Goal: Task Accomplishment & Management: Use online tool/utility

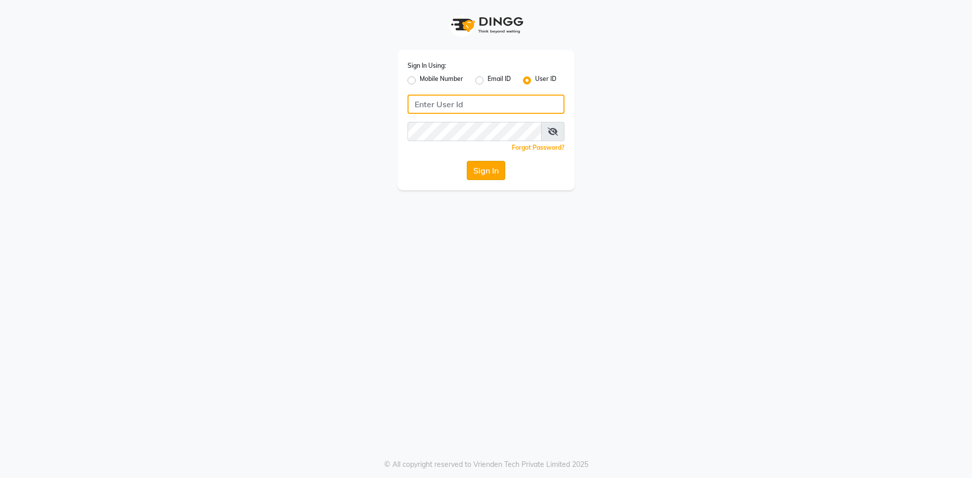
type input "haircafegold"
click at [490, 176] on button "Sign In" at bounding box center [486, 170] width 38 height 19
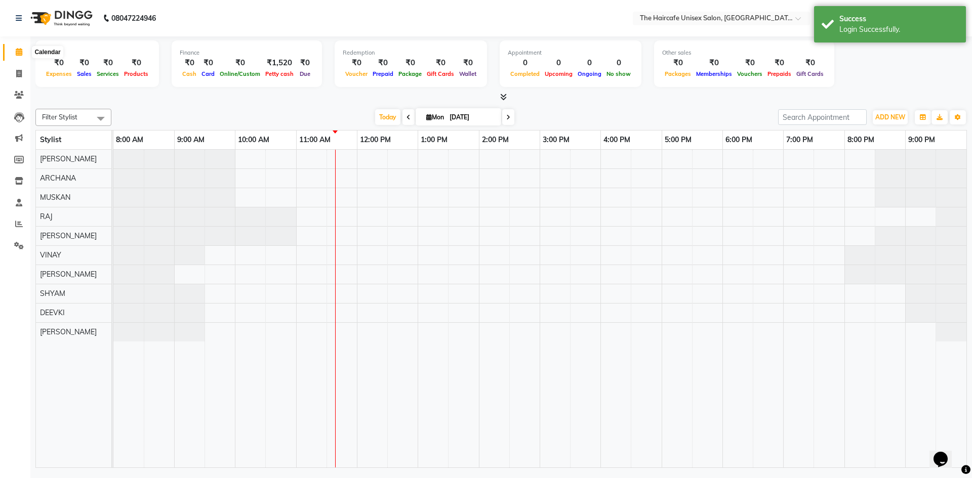
click at [18, 51] on icon at bounding box center [19, 52] width 7 height 8
click at [19, 74] on icon at bounding box center [19, 74] width 6 height 8
select select "service"
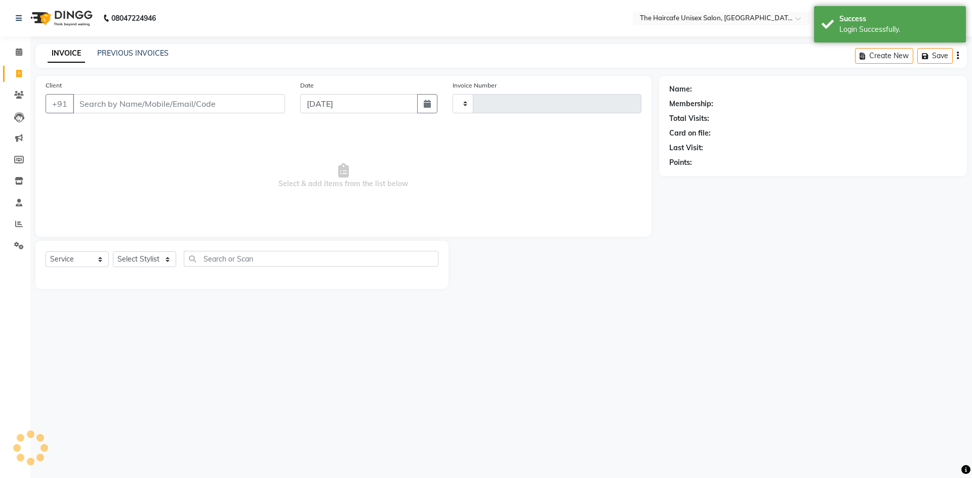
type input "1577"
select select "7412"
click at [153, 111] on input "Client" at bounding box center [179, 103] width 212 height 19
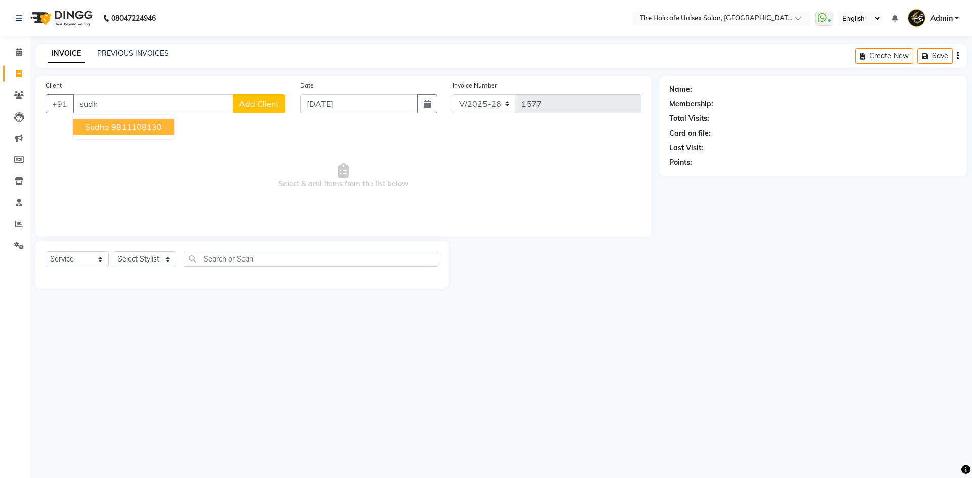
click at [143, 127] on ngb-highlight "9811108130" at bounding box center [136, 127] width 51 height 10
type input "9811108130"
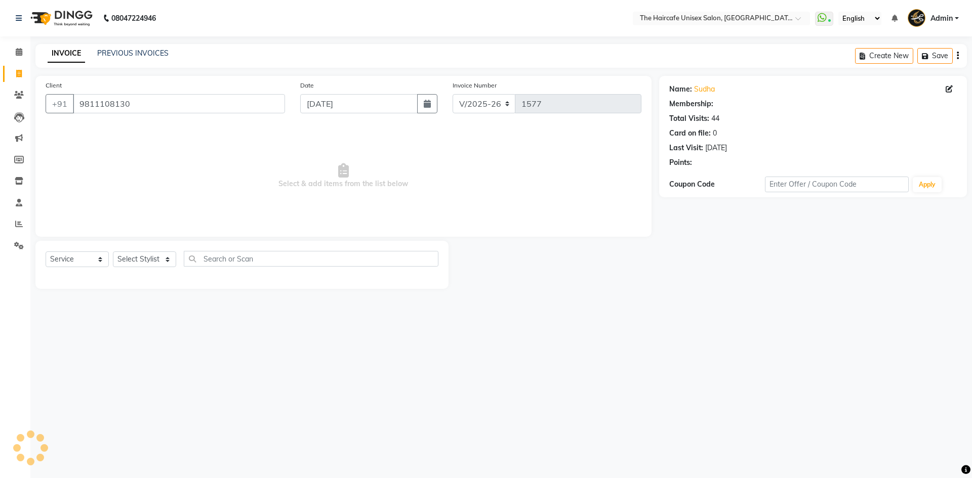
select select "1: Object"
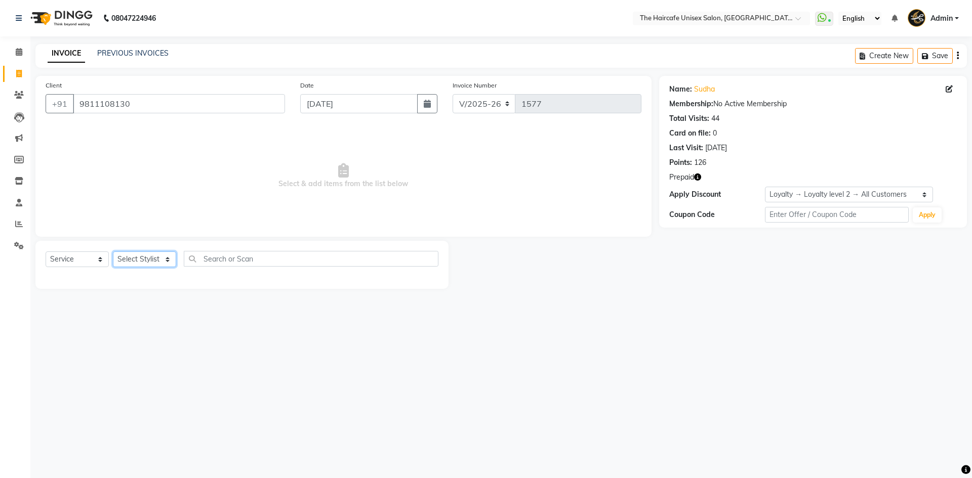
click at [140, 260] on select "Select Stylist [PERSON_NAME] [PERSON_NAME] [PERSON_NAME] [PERSON_NAME] SHYAM SH…" at bounding box center [144, 260] width 63 height 16
select select "64974"
click at [113, 252] on select "Select Stylist [PERSON_NAME] [PERSON_NAME] [PERSON_NAME] [PERSON_NAME] SHYAM SH…" at bounding box center [144, 260] width 63 height 16
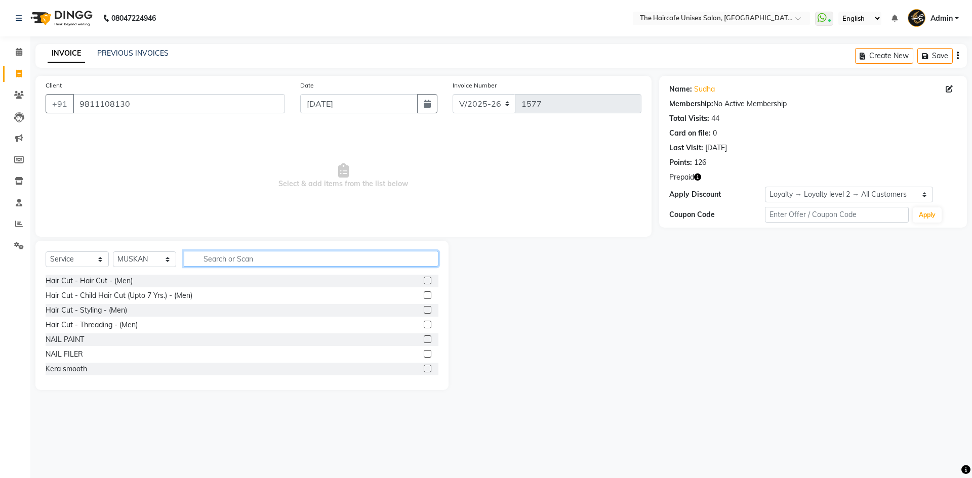
click at [255, 260] on input "text" at bounding box center [311, 259] width 255 height 16
type input "full"
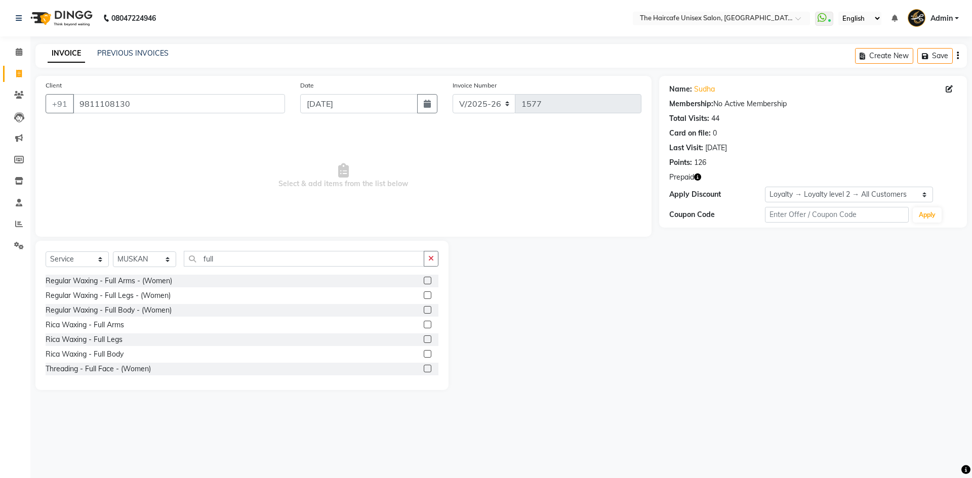
click at [424, 369] on label at bounding box center [428, 369] width 8 height 8
click at [424, 369] on input "checkbox" at bounding box center [427, 369] width 7 height 7
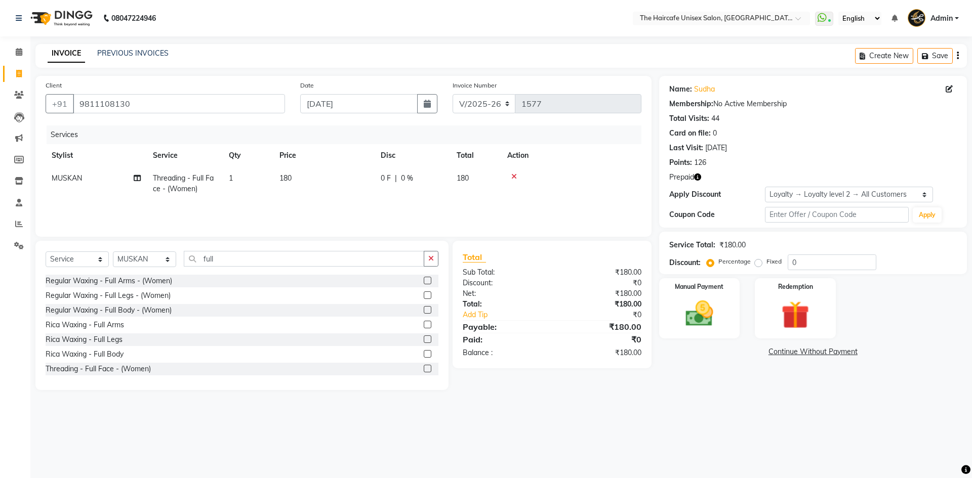
click at [511, 174] on icon at bounding box center [514, 176] width 6 height 7
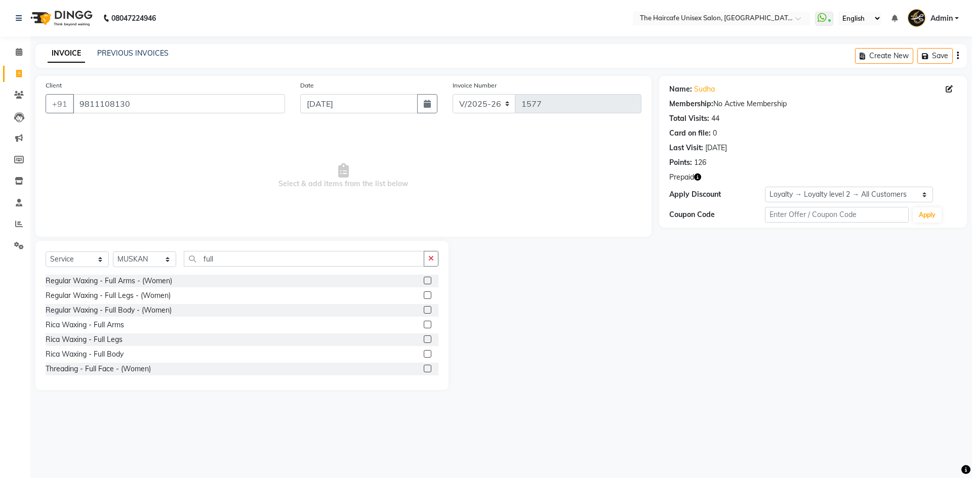
click at [424, 369] on label at bounding box center [428, 369] width 8 height 8
click at [424, 369] on input "checkbox" at bounding box center [427, 369] width 7 height 7
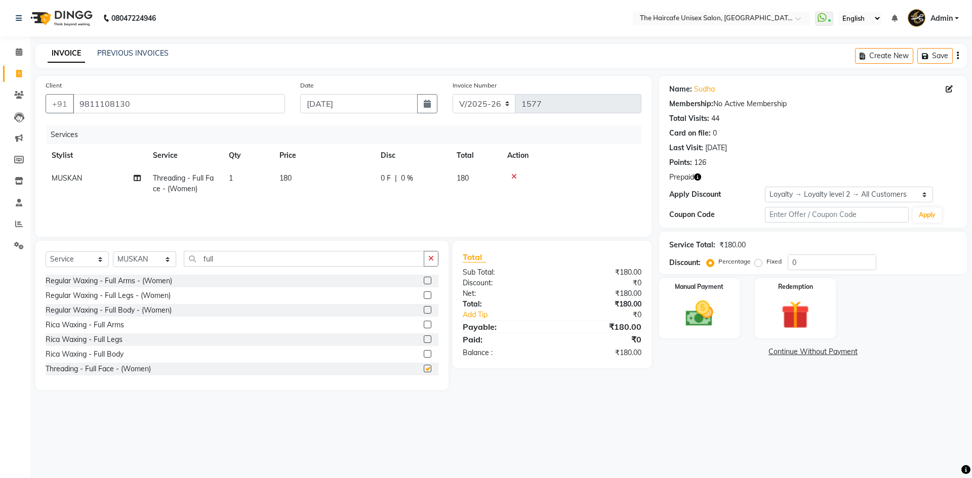
checkbox input "false"
click at [290, 178] on span "180" at bounding box center [285, 178] width 12 height 9
select select "64974"
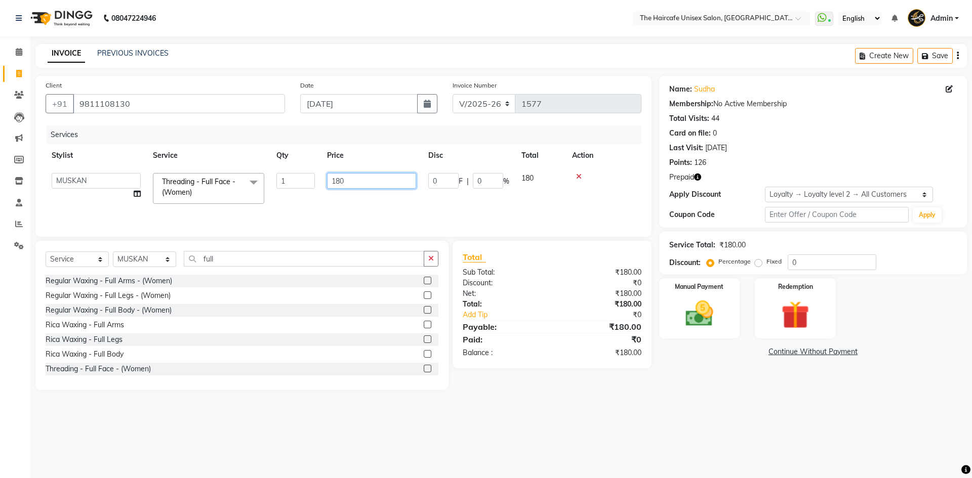
click at [388, 181] on input "180" at bounding box center [371, 181] width 89 height 16
type input "1"
drag, startPoint x: 578, startPoint y: 176, endPoint x: 543, endPoint y: 197, distance: 40.5
click at [575, 176] on div at bounding box center [603, 176] width 63 height 7
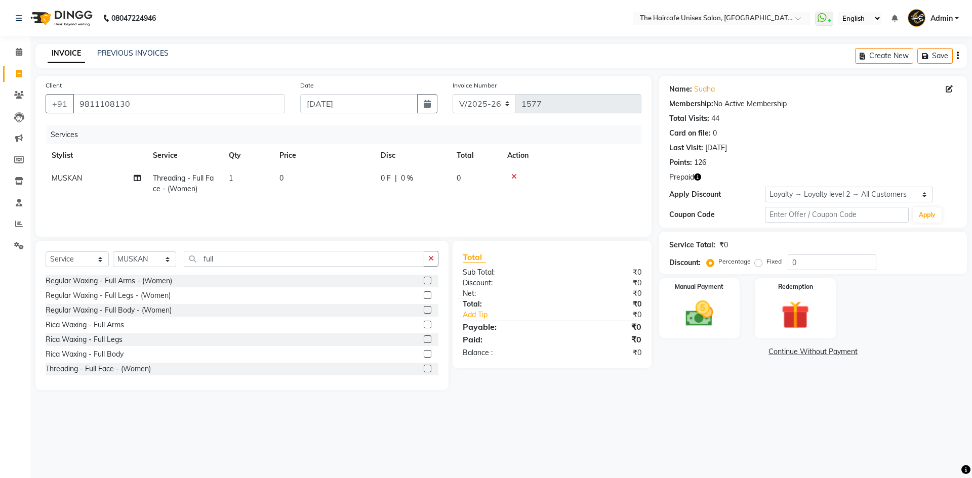
drag, startPoint x: 430, startPoint y: 258, endPoint x: 421, endPoint y: 258, distance: 9.1
click at [428, 258] on button "button" at bounding box center [431, 259] width 15 height 16
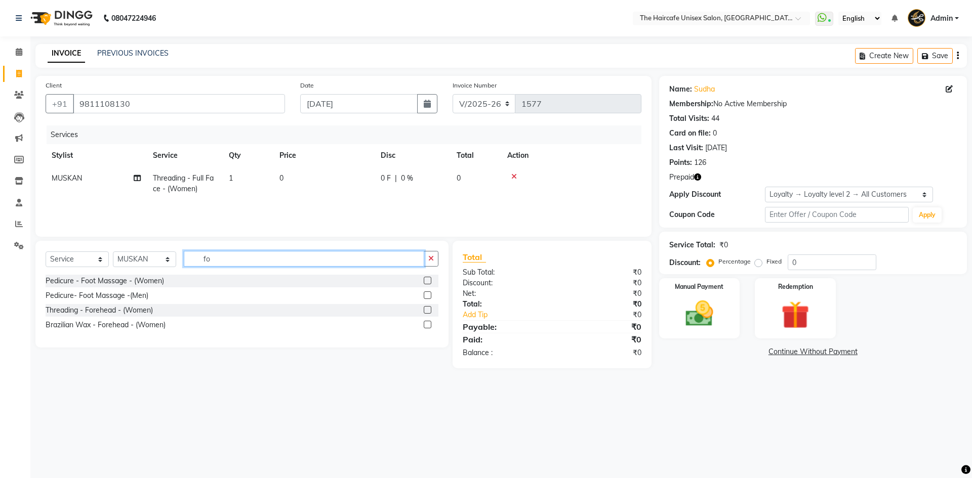
type input "fo"
click at [430, 309] on label at bounding box center [428, 310] width 8 height 8
click at [430, 309] on input "checkbox" at bounding box center [427, 310] width 7 height 7
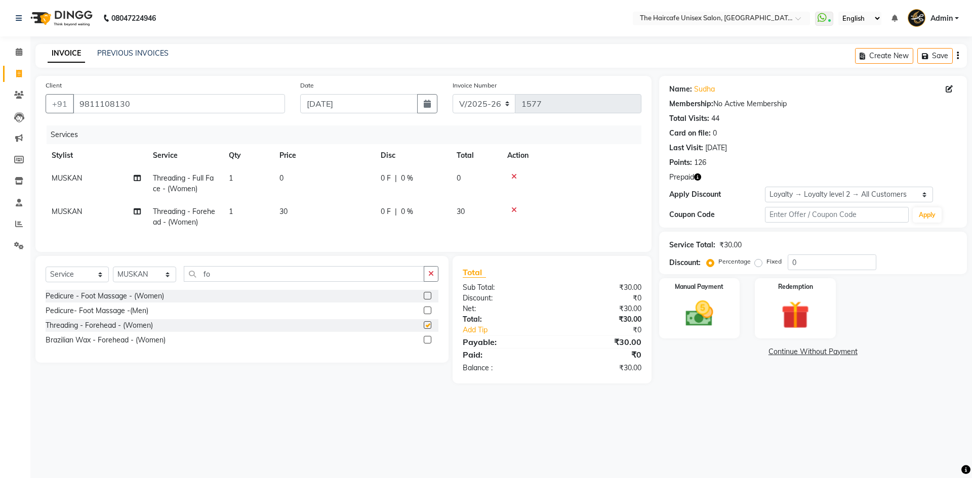
checkbox input "false"
click at [513, 176] on icon at bounding box center [514, 176] width 6 height 7
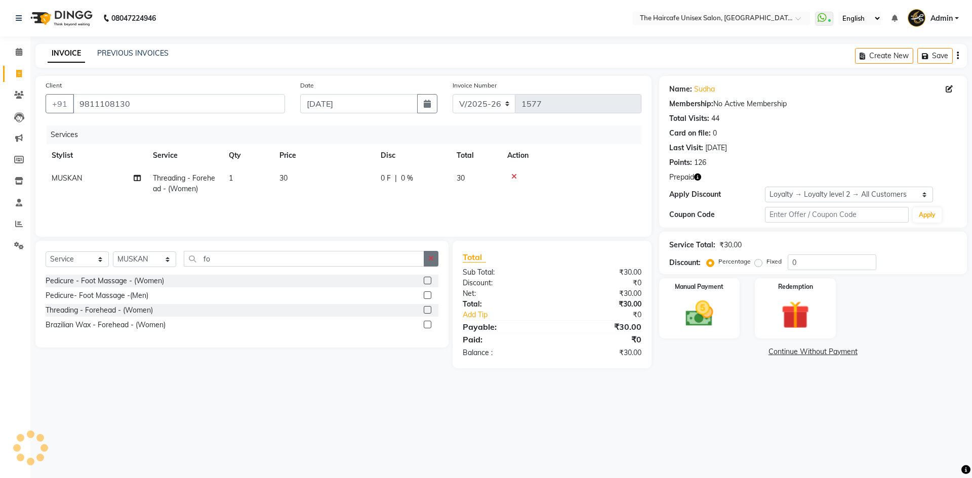
click at [435, 256] on button "button" at bounding box center [431, 259] width 15 height 16
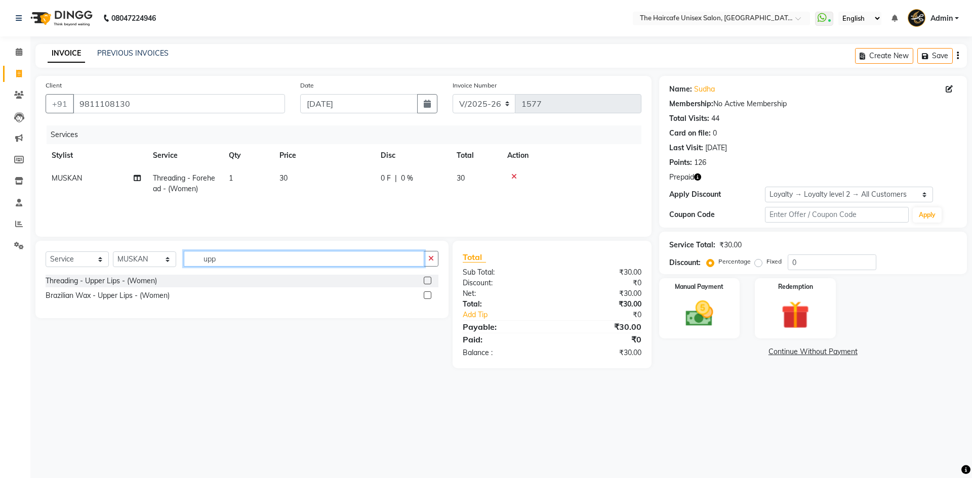
type input "upp"
click at [425, 281] on label at bounding box center [428, 281] width 8 height 8
click at [425, 281] on input "checkbox" at bounding box center [427, 281] width 7 height 7
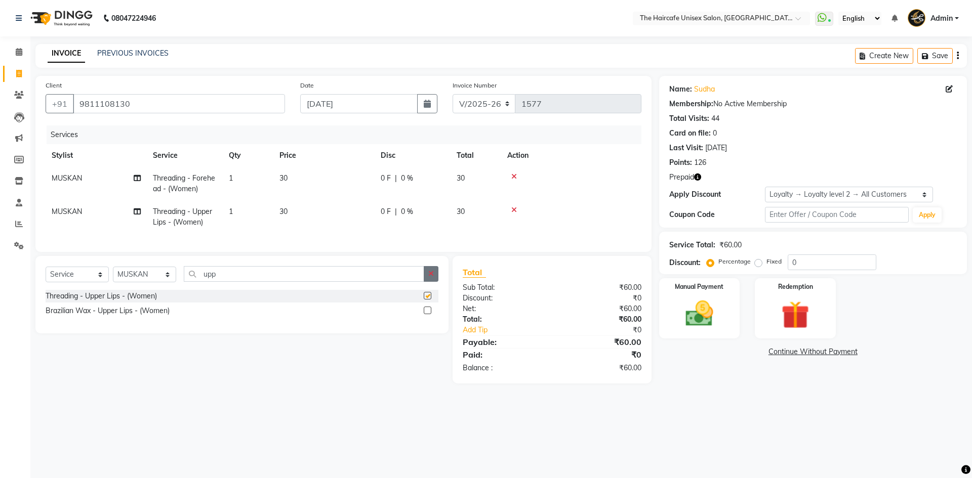
checkbox input "false"
click at [425, 282] on button "button" at bounding box center [431, 274] width 15 height 16
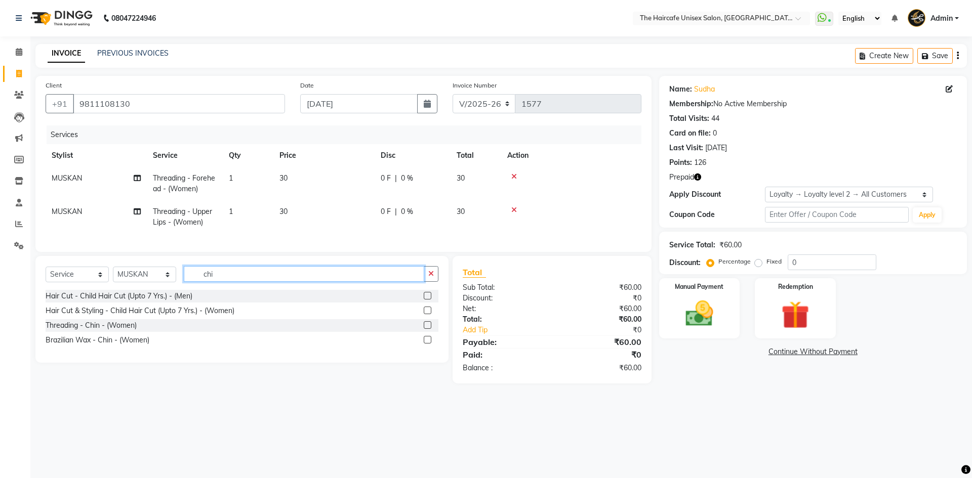
type input "chi"
click at [429, 329] on label at bounding box center [428, 325] width 8 height 8
click at [429, 329] on input "checkbox" at bounding box center [427, 325] width 7 height 7
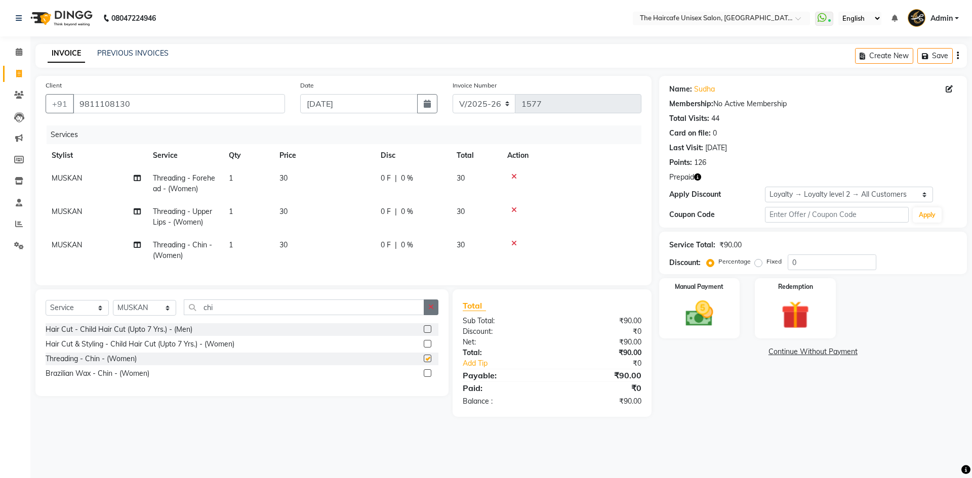
checkbox input "false"
click at [433, 311] on icon "button" at bounding box center [431, 307] width 6 height 7
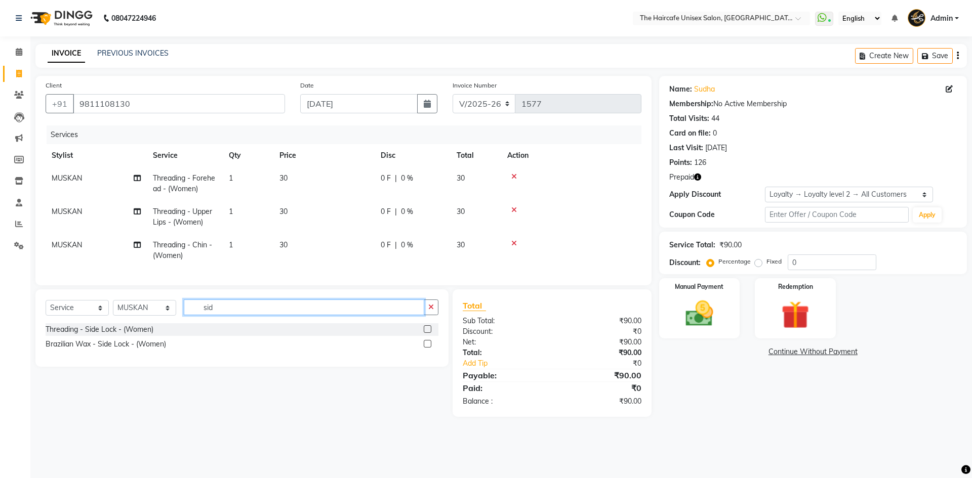
type input "sid"
click at [426, 333] on label at bounding box center [428, 330] width 8 height 8
click at [426, 333] on input "checkbox" at bounding box center [427, 330] width 7 height 7
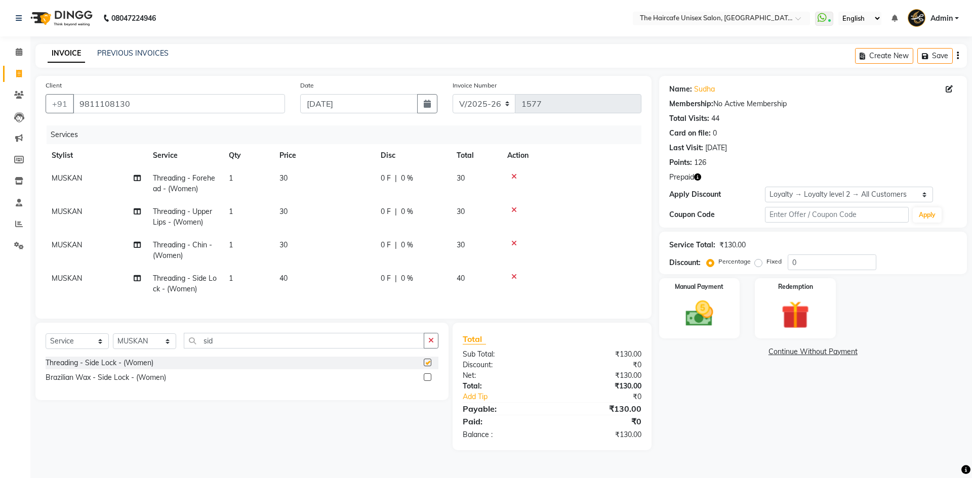
checkbox input "false"
click at [287, 279] on span "40" at bounding box center [283, 278] width 8 height 9
select select "64974"
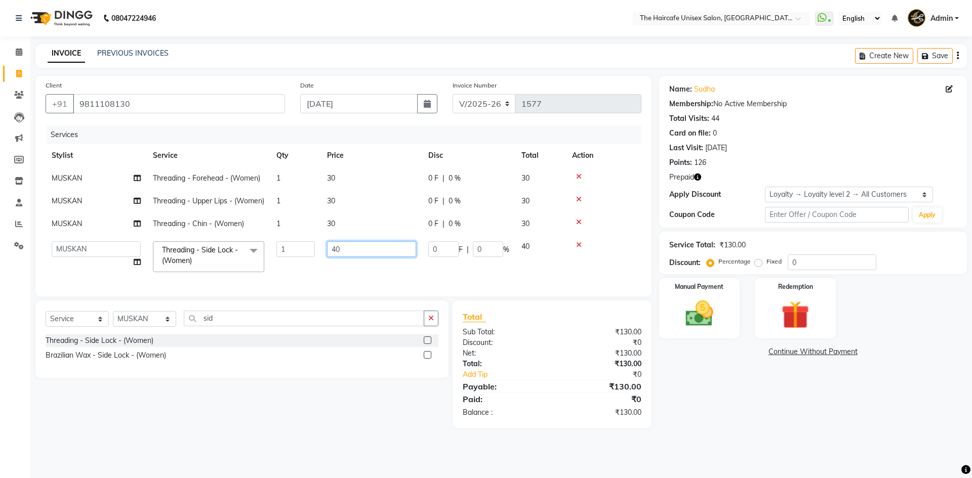
click at [351, 257] on input "40" at bounding box center [371, 249] width 89 height 16
type input "4"
type input "50"
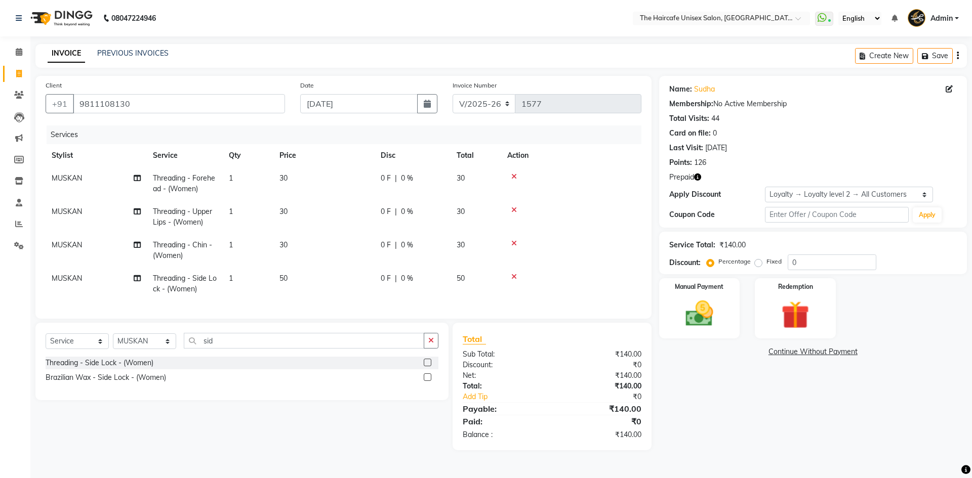
click at [287, 280] on span "50" at bounding box center [283, 278] width 8 height 9
select select "64974"
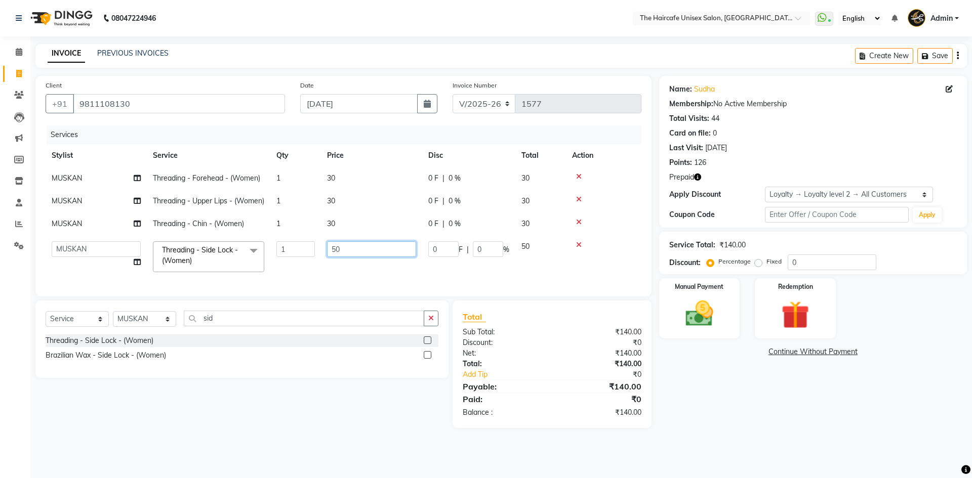
click at [361, 257] on input "50" at bounding box center [371, 249] width 89 height 16
type input "5"
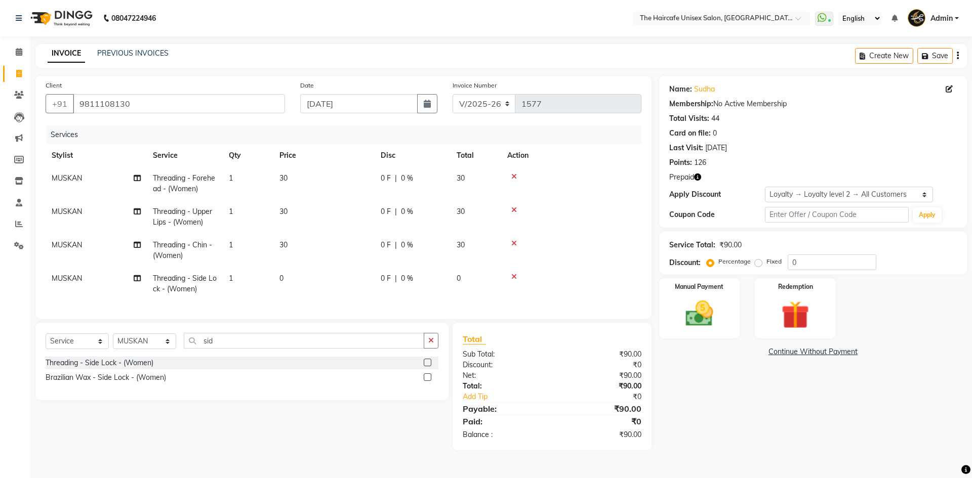
click at [516, 277] on icon at bounding box center [514, 276] width 6 height 7
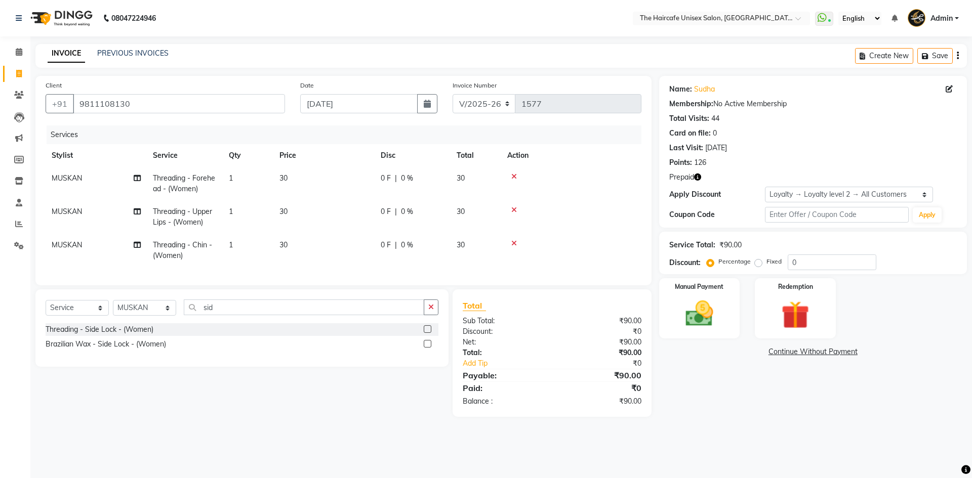
click at [514, 244] on icon at bounding box center [514, 243] width 6 height 7
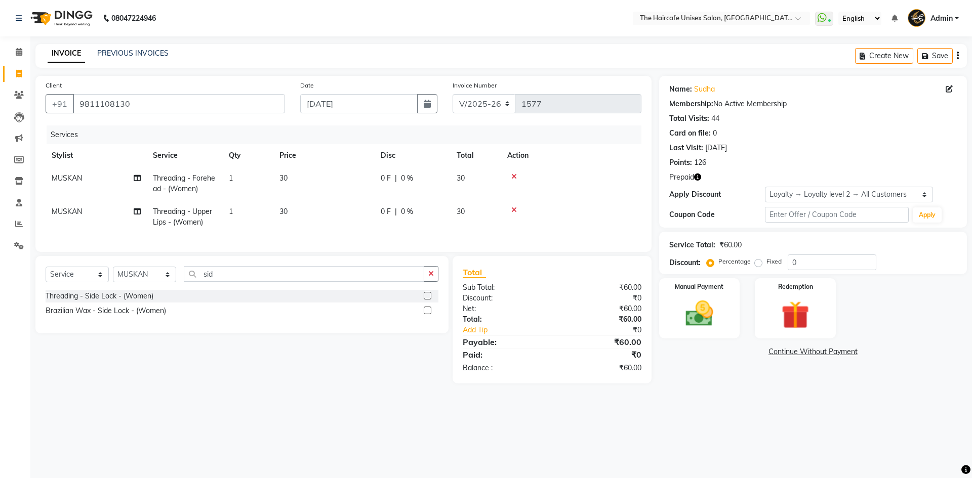
click at [426, 300] on label at bounding box center [428, 296] width 8 height 8
click at [426, 300] on input "checkbox" at bounding box center [427, 296] width 7 height 7
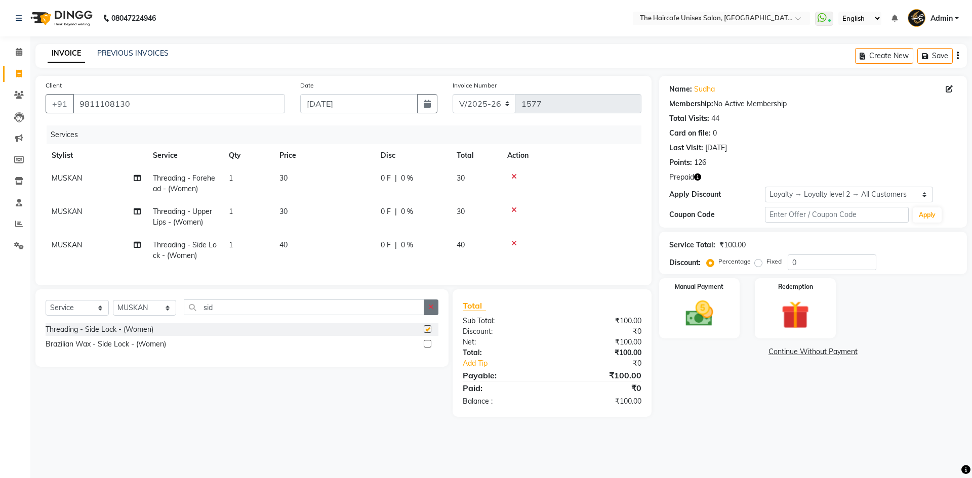
checkbox input "false"
click at [437, 315] on button "button" at bounding box center [431, 308] width 15 height 16
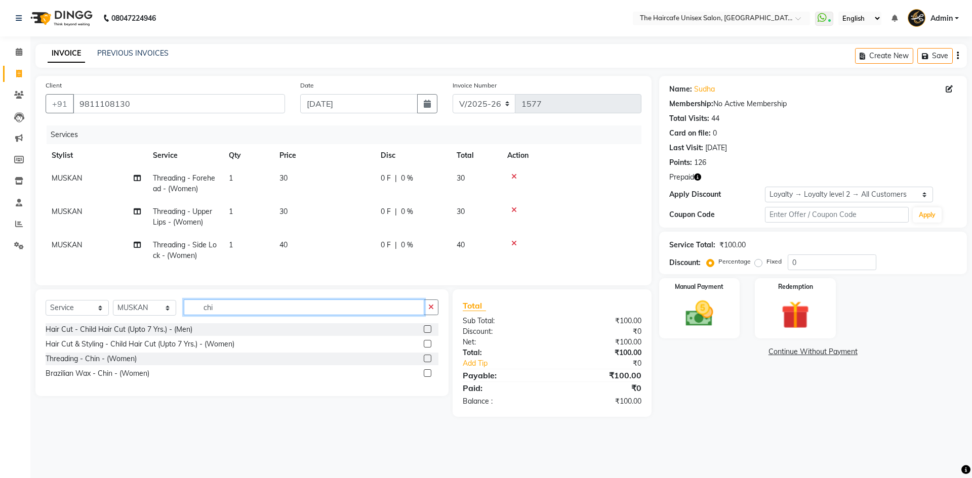
type input "chi"
click at [428, 362] on label at bounding box center [428, 359] width 8 height 8
click at [428, 362] on input "checkbox" at bounding box center [427, 359] width 7 height 7
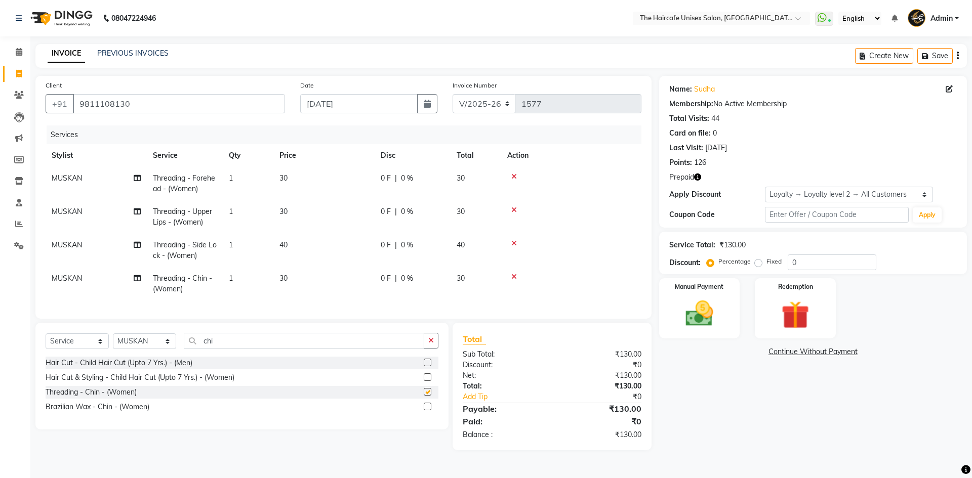
checkbox input "false"
click at [290, 247] on td "40" at bounding box center [323, 250] width 101 height 33
select select "64974"
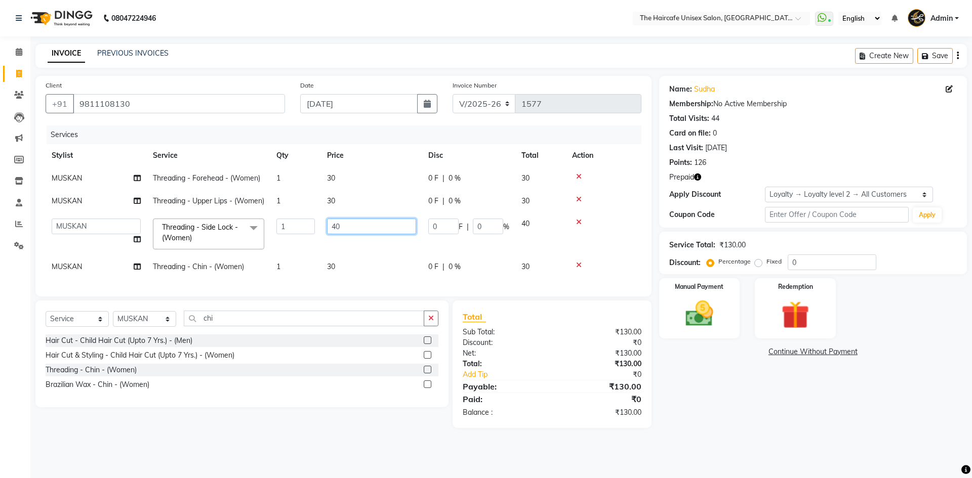
click at [363, 234] on input "40" at bounding box center [371, 227] width 89 height 16
type input "4"
click at [369, 234] on input "50" at bounding box center [371, 227] width 89 height 16
type input "5"
type input "60"
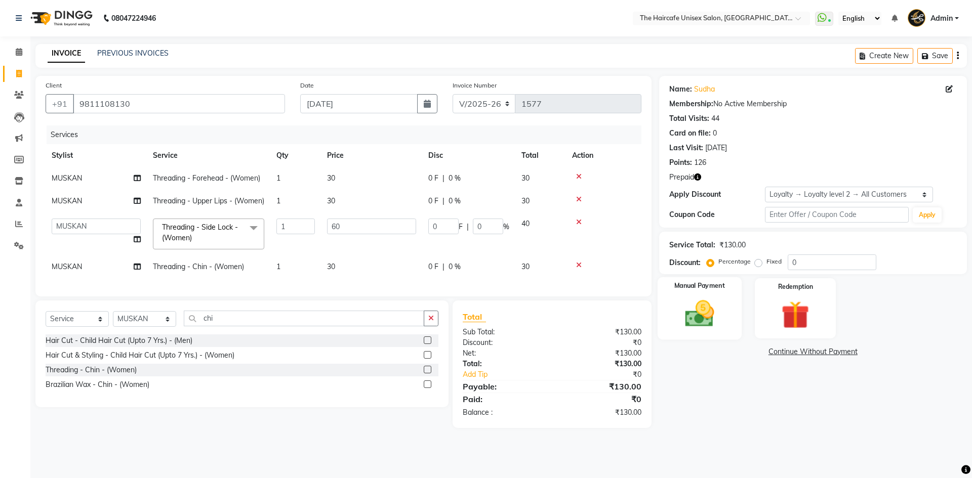
click at [718, 314] on img at bounding box center [699, 313] width 47 height 33
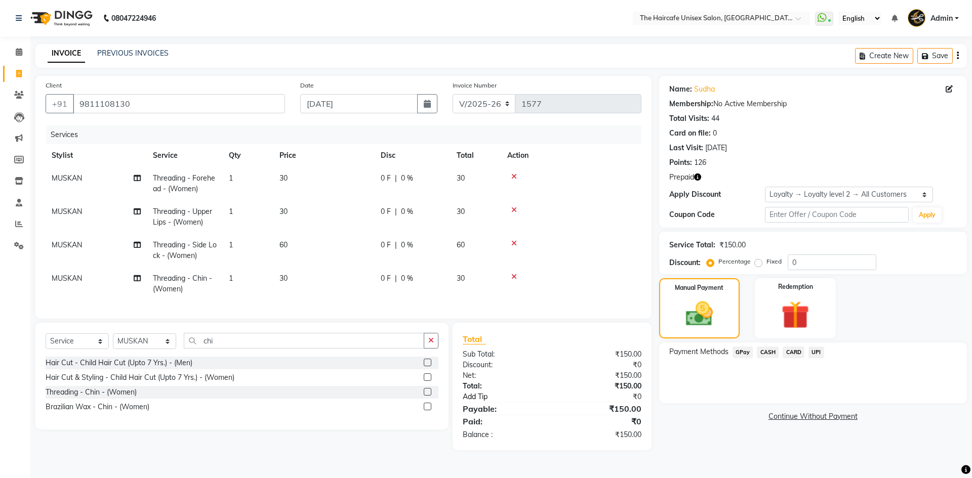
click at [500, 402] on link "Add Tip" at bounding box center [511, 397] width 113 height 11
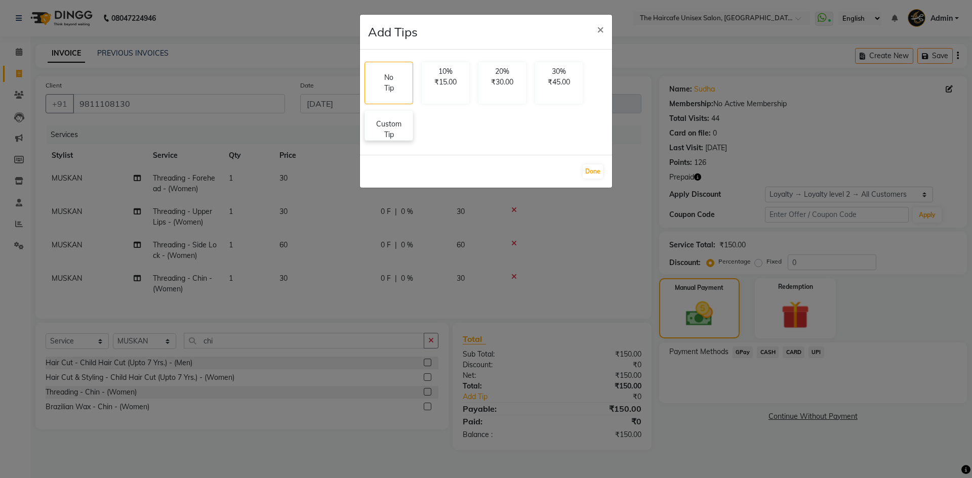
click at [394, 129] on p "Custom Tip" at bounding box center [388, 129] width 35 height 21
select select "64974"
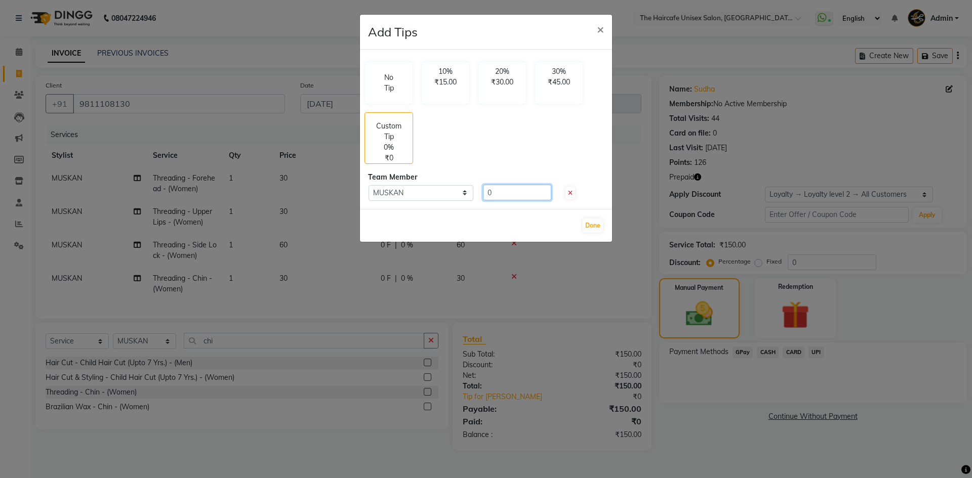
click at [511, 196] on input "0" at bounding box center [517, 193] width 68 height 16
type input "50"
click at [589, 224] on button "Done" at bounding box center [593, 226] width 20 height 14
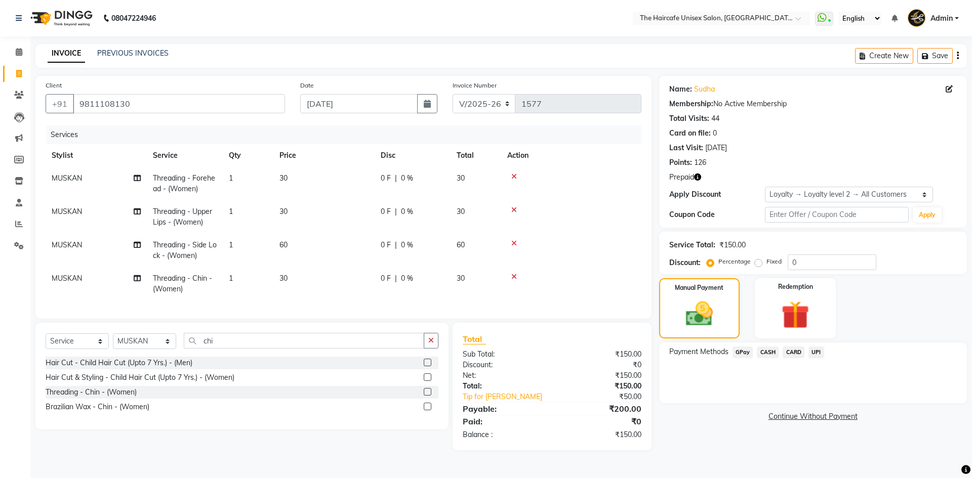
click at [820, 349] on span "UPI" at bounding box center [817, 353] width 16 height 12
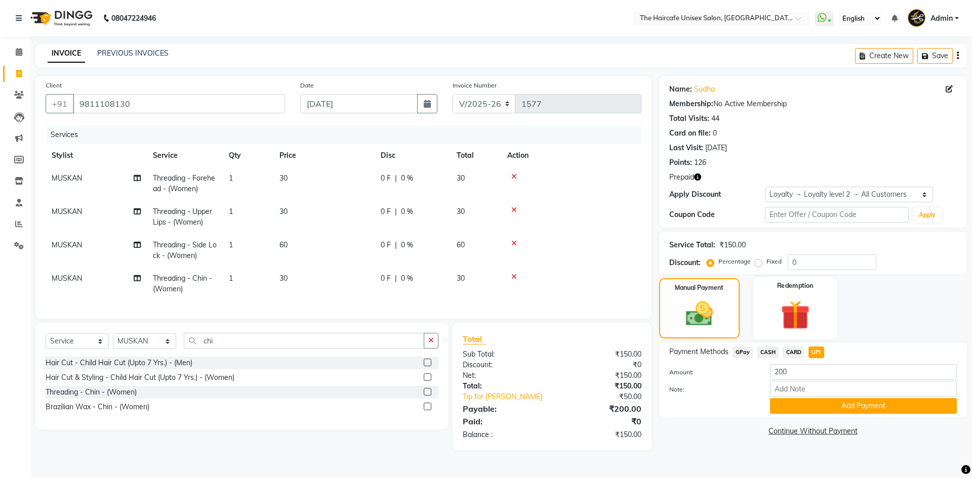
click at [796, 315] on img at bounding box center [795, 315] width 47 height 36
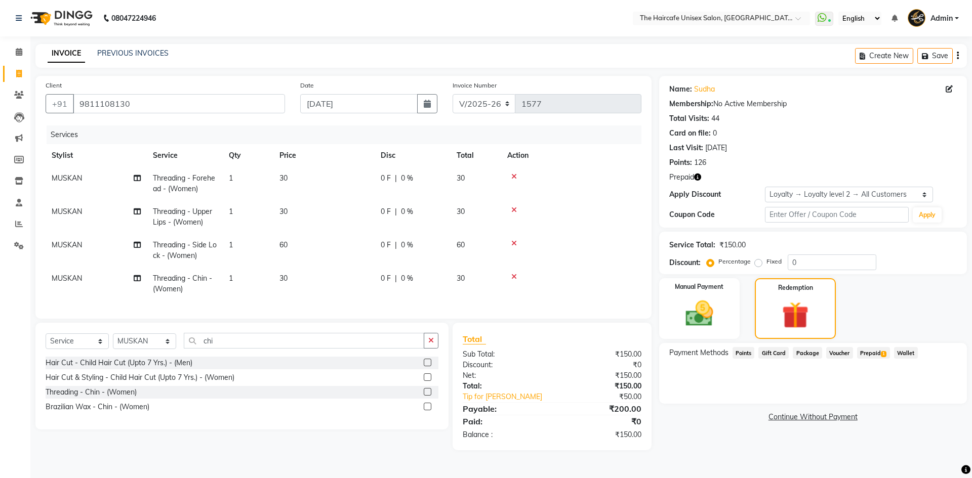
click at [879, 351] on span "Prepaid 1" at bounding box center [873, 353] width 33 height 12
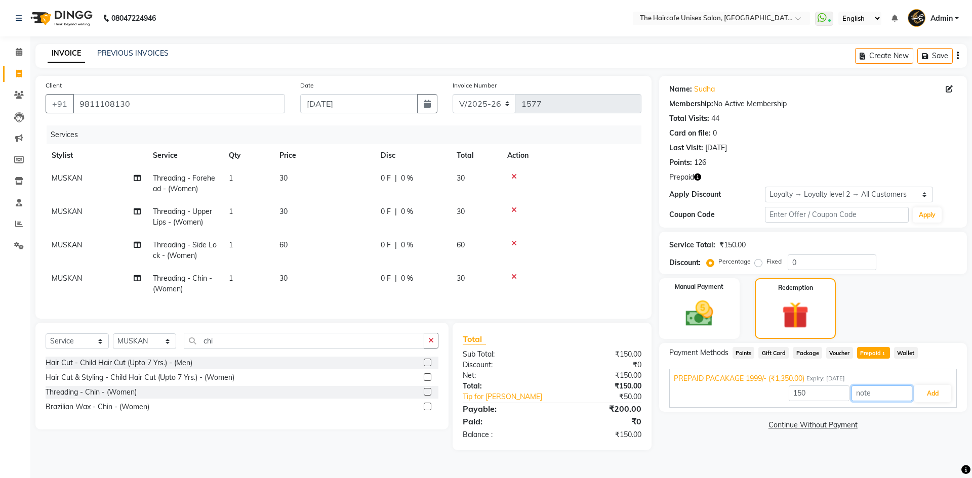
click at [881, 399] on input "text" at bounding box center [882, 394] width 61 height 16
click at [940, 388] on button "Add" at bounding box center [932, 393] width 37 height 17
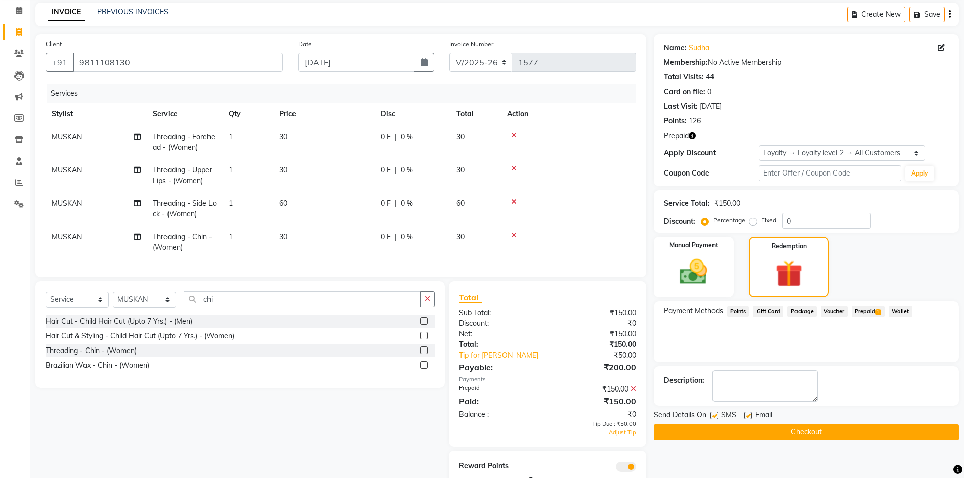
scroll to position [83, 0]
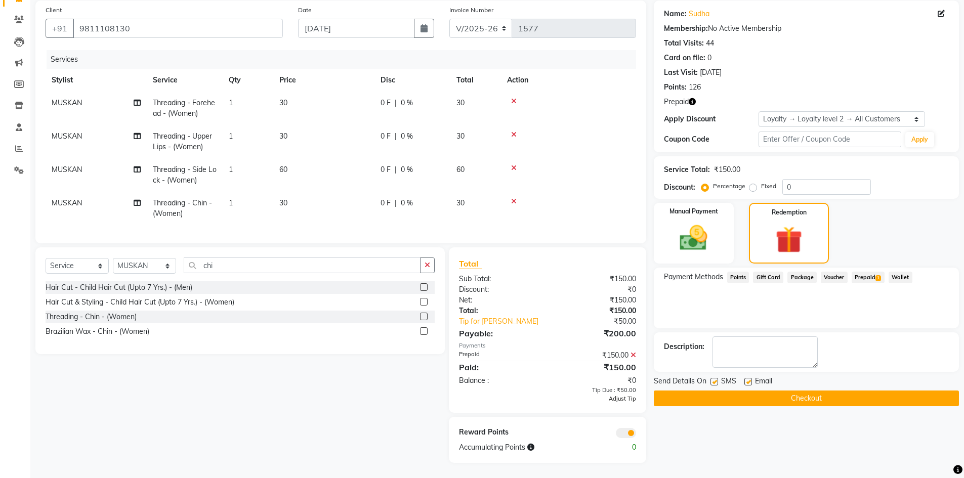
click at [622, 397] on span "Adjust Tip" at bounding box center [622, 398] width 27 height 7
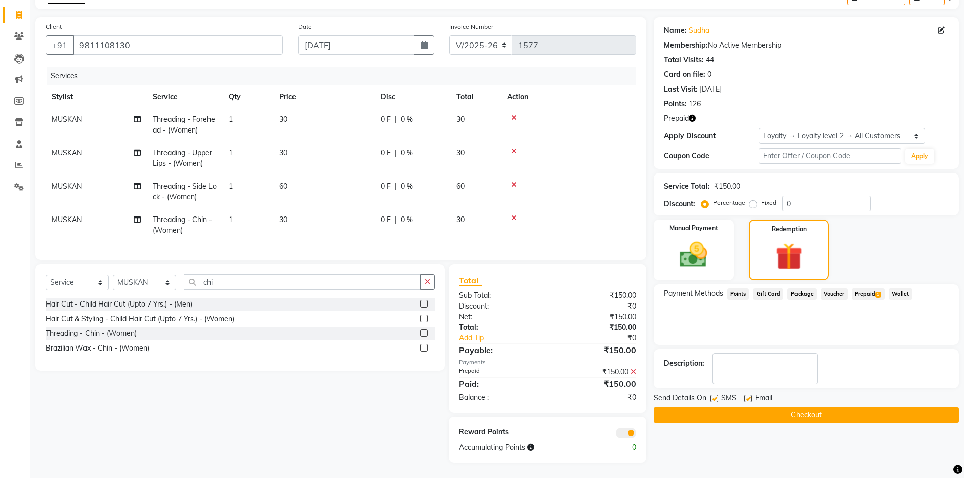
scroll to position [66, 0]
click at [514, 336] on link "Add Tip" at bounding box center [508, 338] width 112 height 11
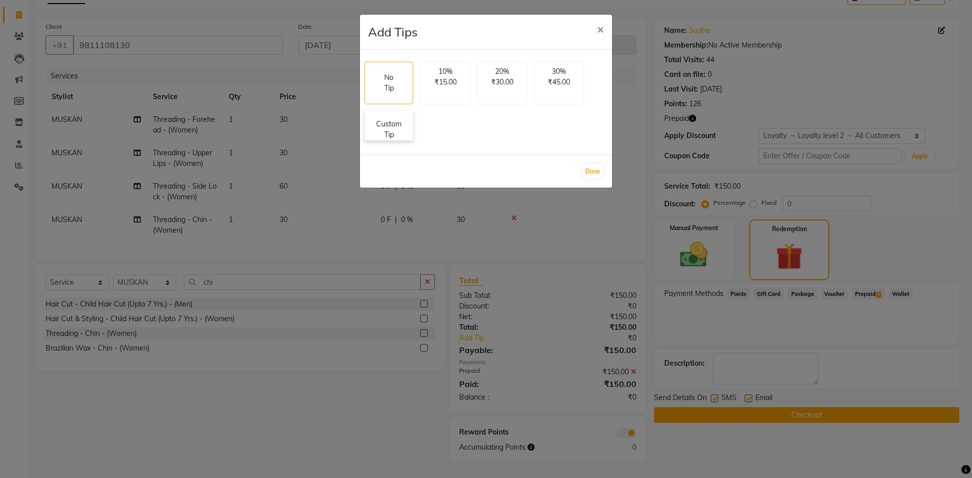
click at [397, 129] on p "Custom Tip" at bounding box center [388, 129] width 35 height 21
select select "64974"
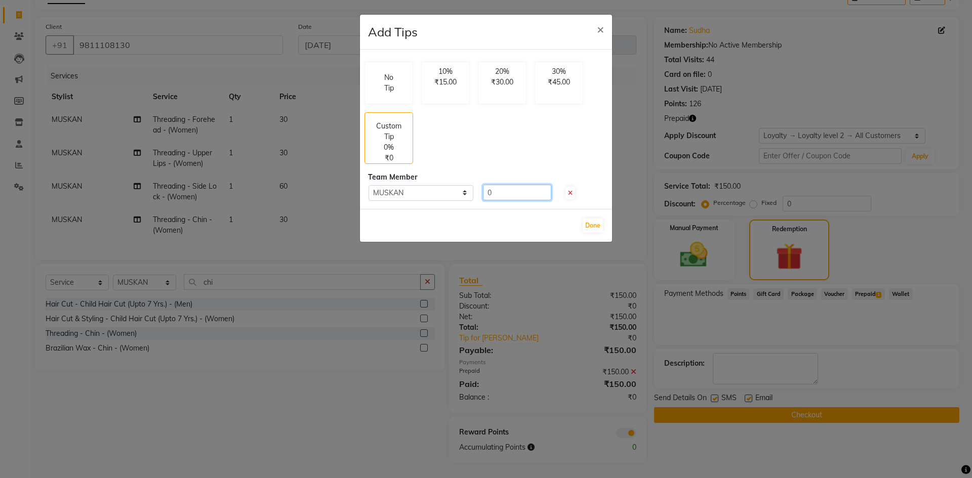
click at [518, 193] on input "0" at bounding box center [517, 193] width 68 height 16
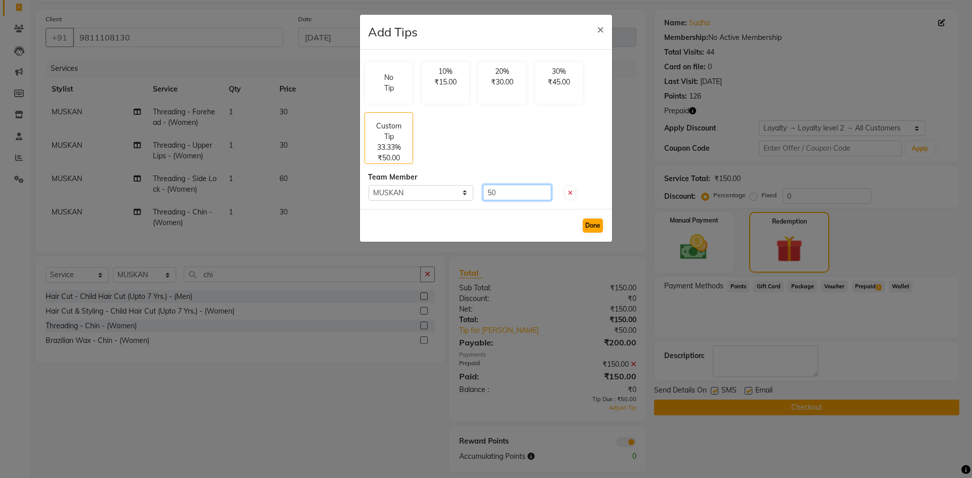
type input "50"
click at [595, 223] on button "Done" at bounding box center [593, 226] width 20 height 14
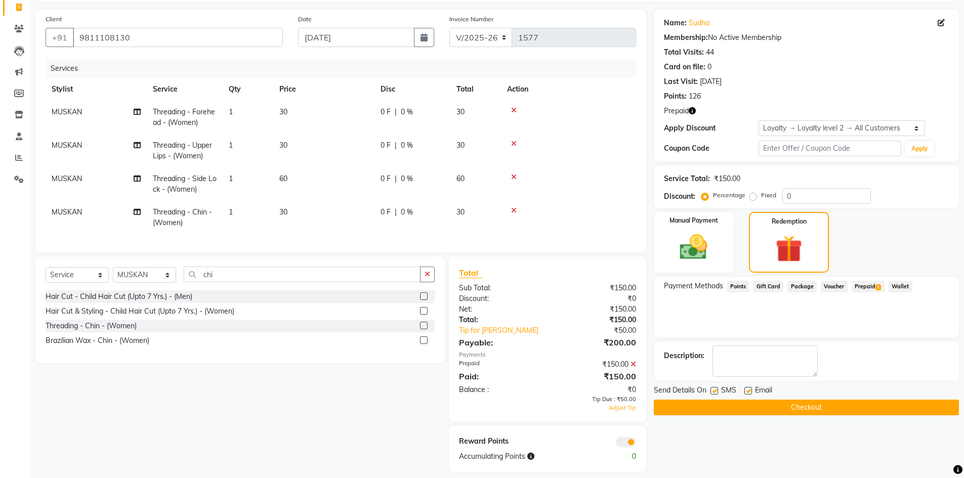
click at [860, 289] on span "Prepaid 1" at bounding box center [868, 287] width 33 height 12
click at [826, 407] on button "Checkout" at bounding box center [806, 408] width 305 height 16
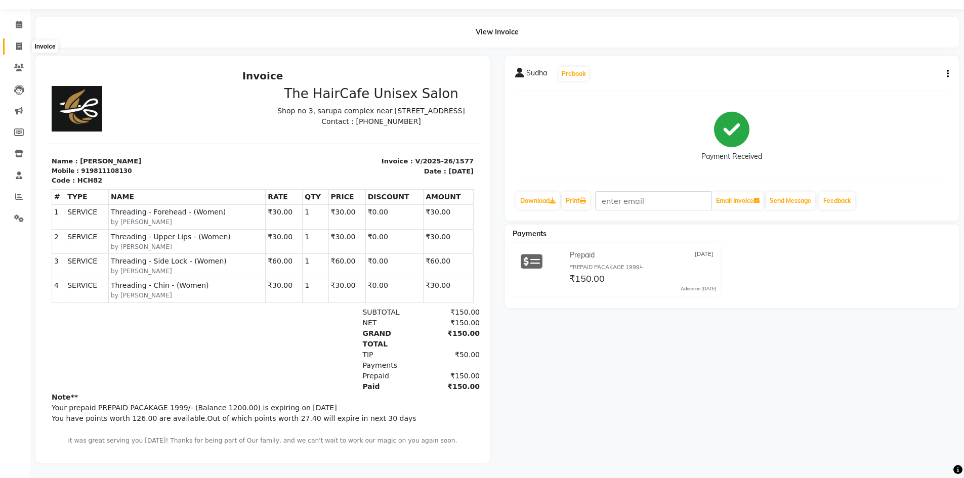
click at [17, 43] on icon at bounding box center [19, 47] width 6 height 8
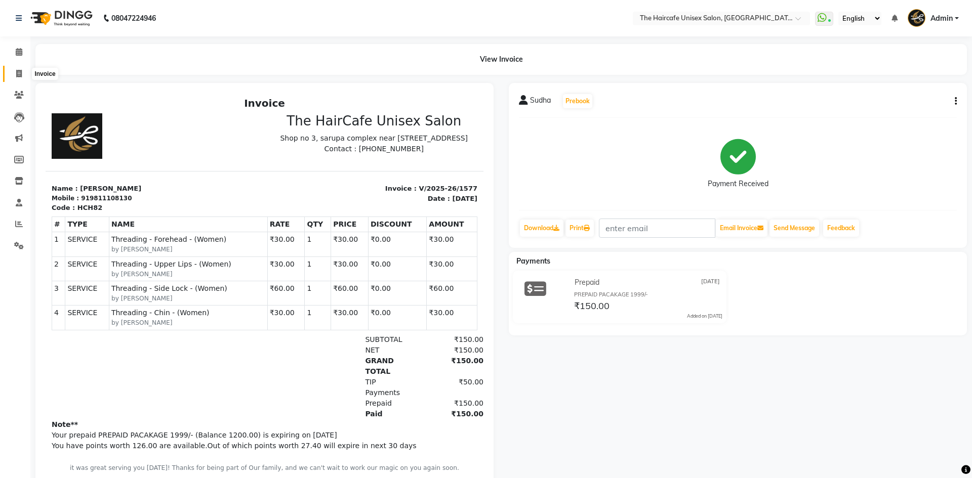
select select "7412"
select select "service"
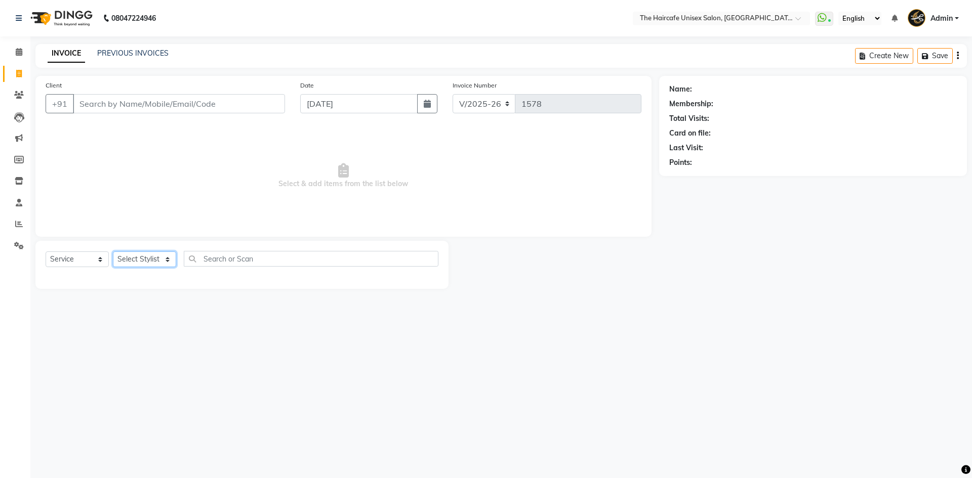
click at [150, 262] on select "Select Stylist [PERSON_NAME] [PERSON_NAME] [PERSON_NAME] [PERSON_NAME] SHYAM SH…" at bounding box center [144, 260] width 63 height 16
click at [166, 421] on div "08047224946 Select Location × The Haircafe Unisex Salon, [GEOGRAPHIC_DATA] Eros…" at bounding box center [486, 239] width 972 height 478
click at [162, 262] on select "Select Stylist [PERSON_NAME] [PERSON_NAME] [PERSON_NAME] [PERSON_NAME] SHYAM SH…" at bounding box center [144, 260] width 63 height 16
select select "64977"
click at [113, 252] on select "Select Stylist [PERSON_NAME] [PERSON_NAME] [PERSON_NAME] [PERSON_NAME] SHYAM SH…" at bounding box center [144, 260] width 63 height 16
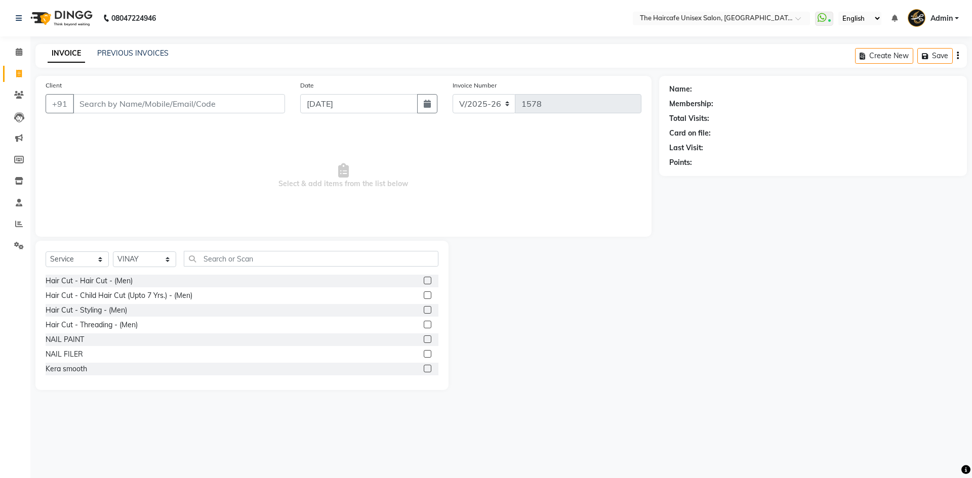
click at [424, 280] on label at bounding box center [428, 281] width 8 height 8
click at [424, 280] on input "checkbox" at bounding box center [427, 281] width 7 height 7
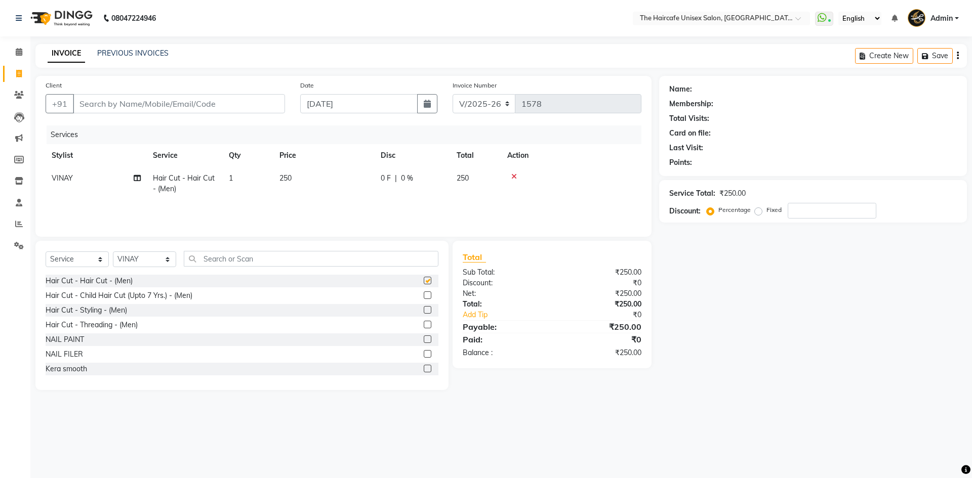
checkbox input "false"
click at [187, 103] on input "Client" at bounding box center [179, 103] width 212 height 19
click at [208, 105] on input "Client" at bounding box center [179, 103] width 212 height 19
type input "9"
type input "0"
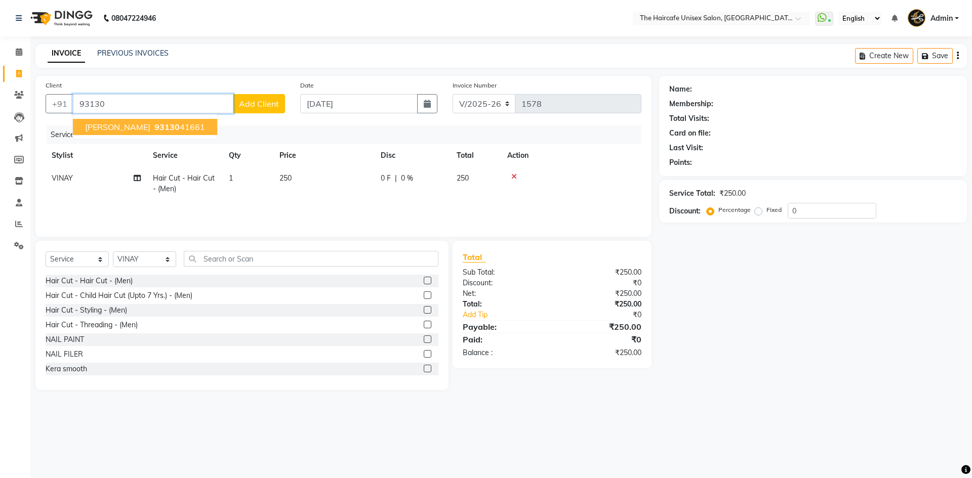
type input "93130"
click at [199, 153] on th "Service" at bounding box center [185, 155] width 76 height 23
click at [198, 105] on input "93130" at bounding box center [153, 103] width 160 height 19
click at [279, 109] on button "Add Client" at bounding box center [259, 103] width 52 height 19
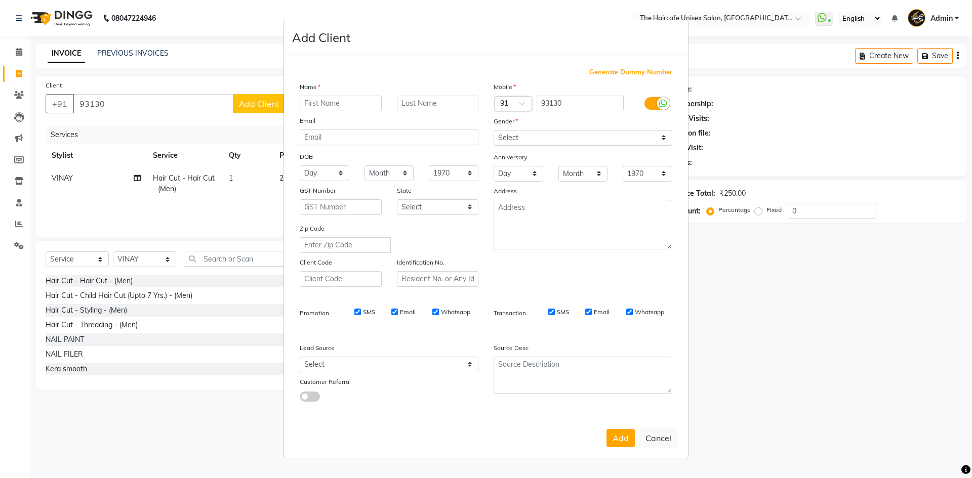
click at [183, 106] on ngb-modal-window "Add Client Generate Dummy Number Name Email DOB Day 01 02 03 04 05 06 07 08 09 …" at bounding box center [486, 239] width 972 height 478
click at [663, 439] on button "Cancel" at bounding box center [658, 438] width 39 height 19
select select
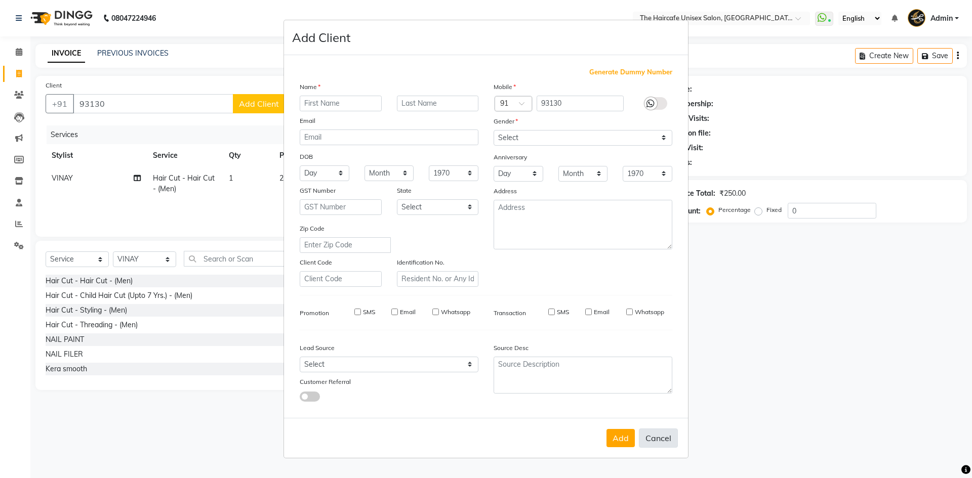
select select
checkbox input "false"
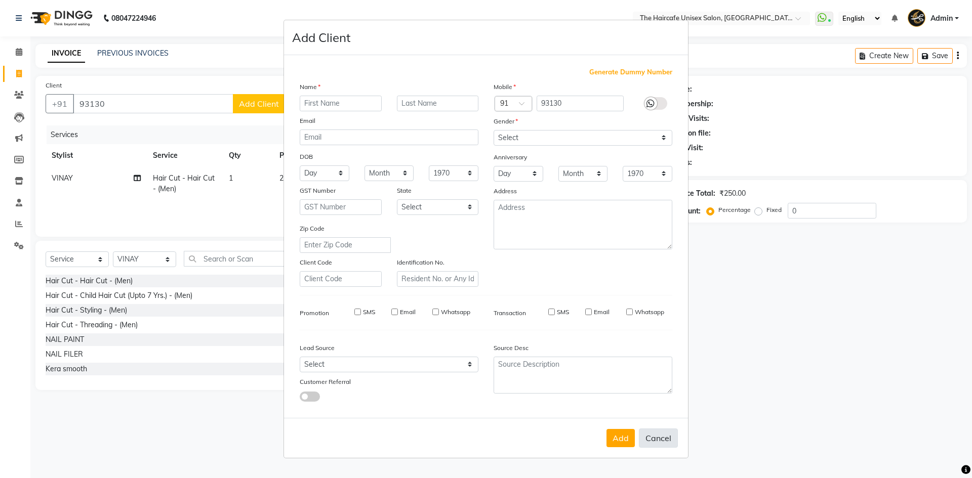
checkbox input "false"
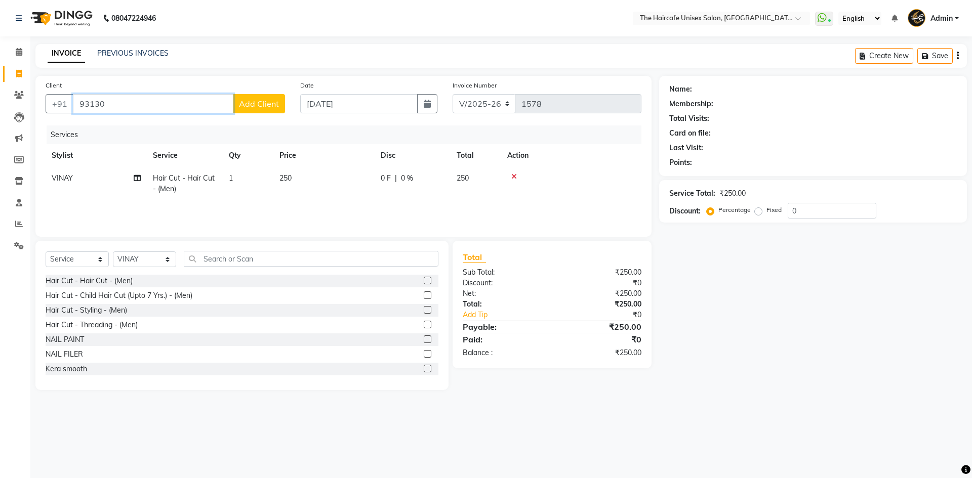
click at [112, 105] on input "93130" at bounding box center [153, 103] width 160 height 19
click at [137, 131] on span "[PERSON_NAME]" at bounding box center [117, 127] width 65 height 10
type input "9313041661"
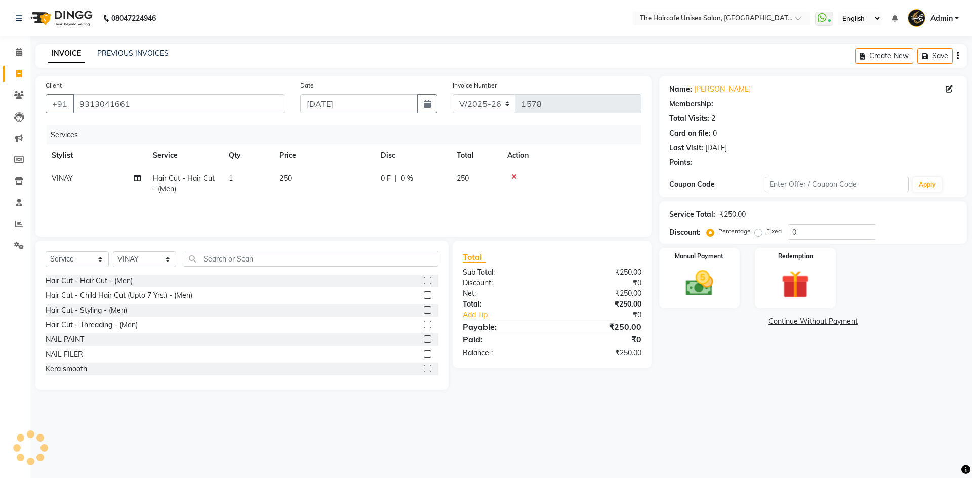
select select "1: Object"
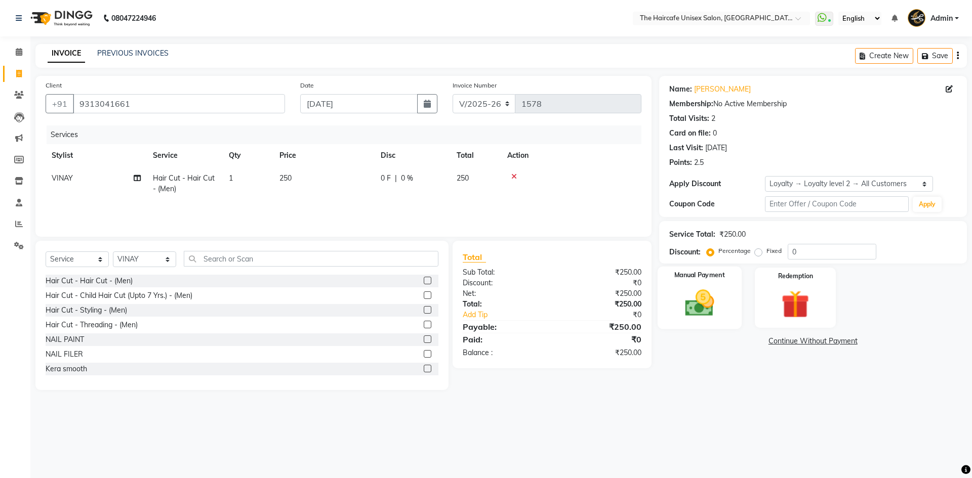
click at [719, 311] on img at bounding box center [699, 303] width 47 height 33
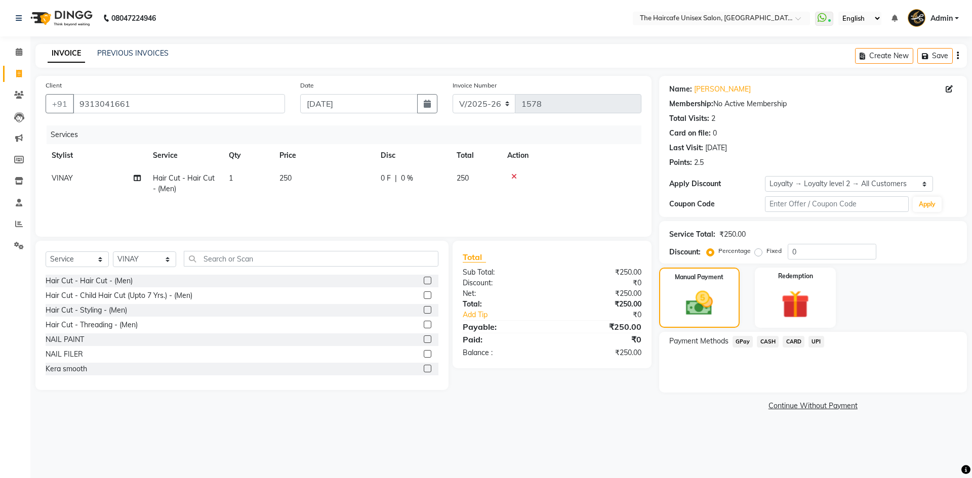
click at [768, 342] on span "CASH" at bounding box center [768, 342] width 22 height 12
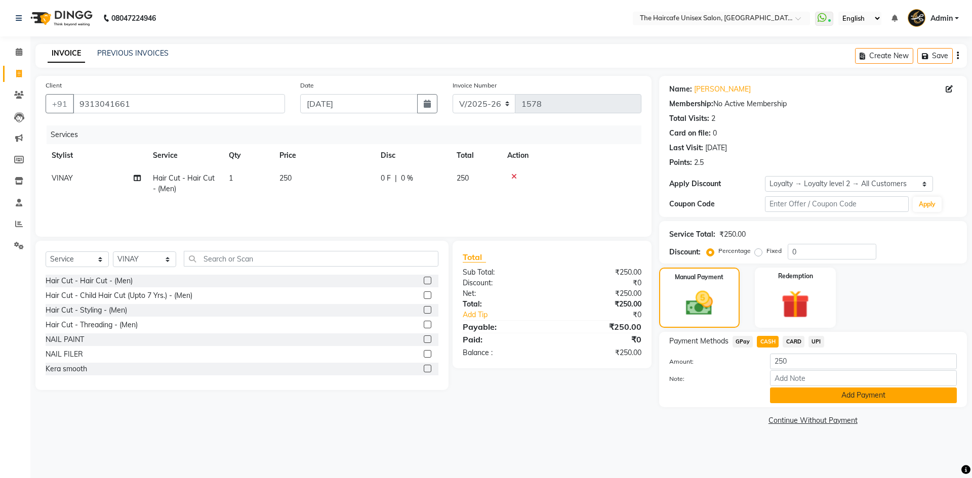
click at [839, 395] on button "Add Payment" at bounding box center [863, 396] width 187 height 16
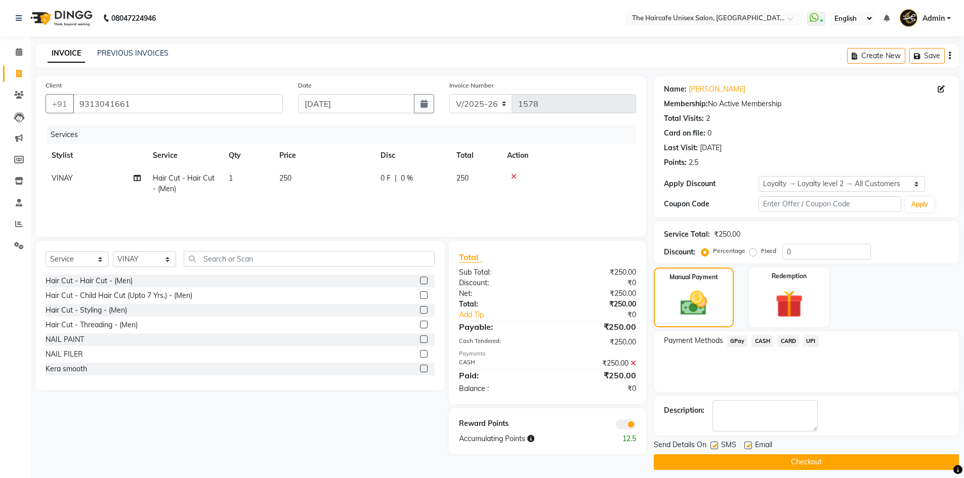
click at [873, 456] on button "Checkout" at bounding box center [806, 463] width 305 height 16
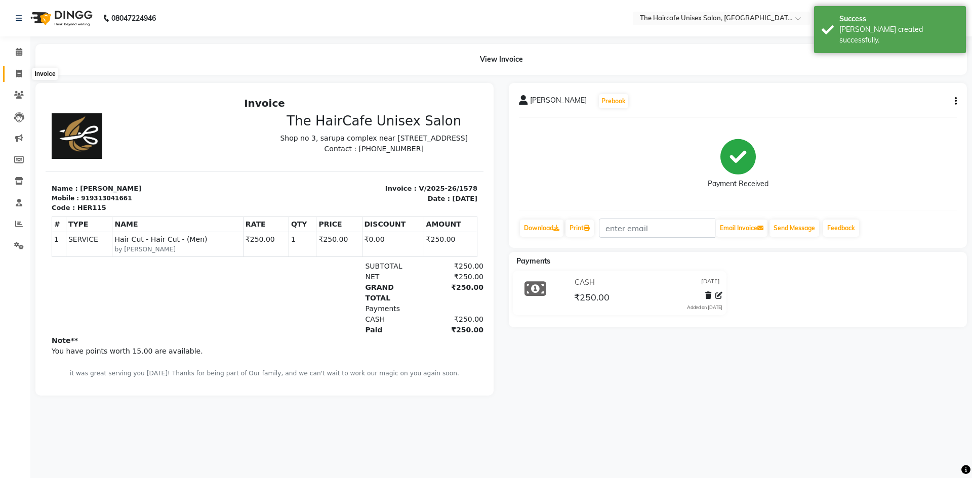
click at [18, 71] on icon at bounding box center [19, 74] width 6 height 8
select select "service"
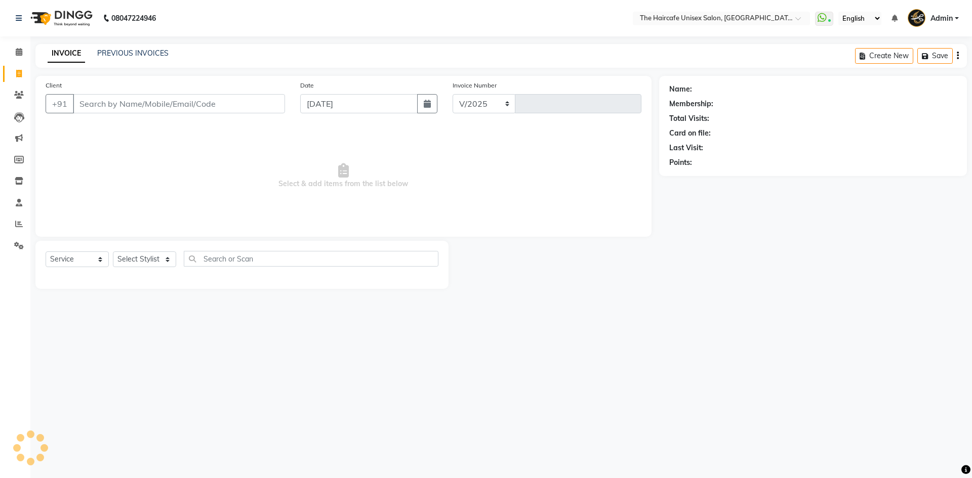
select select "7412"
type input "1579"
click at [167, 258] on select "Select Stylist [PERSON_NAME] [PERSON_NAME] [PERSON_NAME] [PERSON_NAME] SHYAM SH…" at bounding box center [144, 260] width 63 height 16
select select "64977"
click at [113, 252] on select "Select Stylist [PERSON_NAME] [PERSON_NAME] [PERSON_NAME] [PERSON_NAME] SHYAM SH…" at bounding box center [144, 260] width 63 height 16
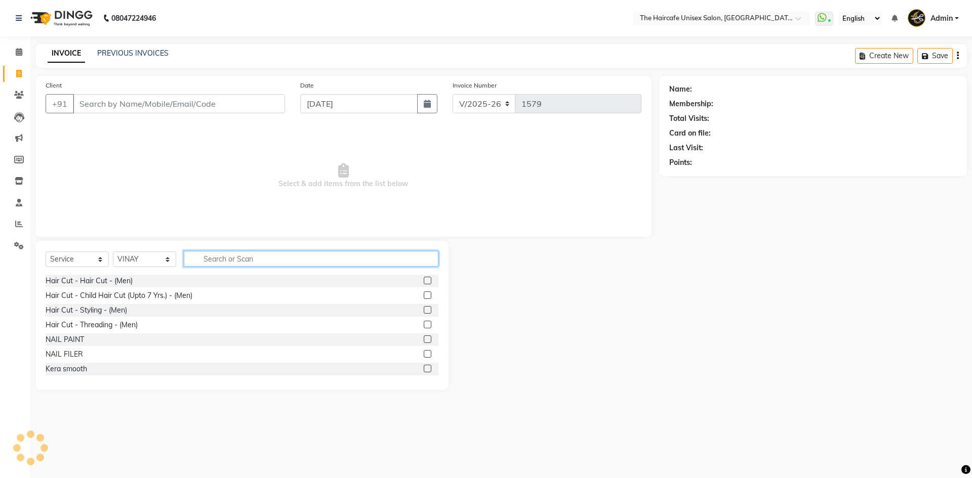
click at [266, 259] on input "text" at bounding box center [311, 259] width 255 height 16
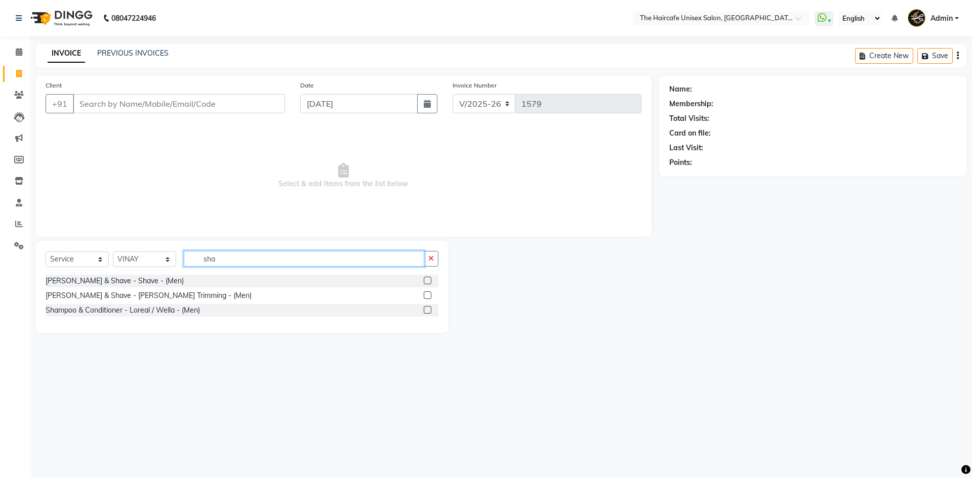
type input "sha"
click at [430, 278] on label at bounding box center [428, 281] width 8 height 8
click at [430, 278] on input "checkbox" at bounding box center [427, 281] width 7 height 7
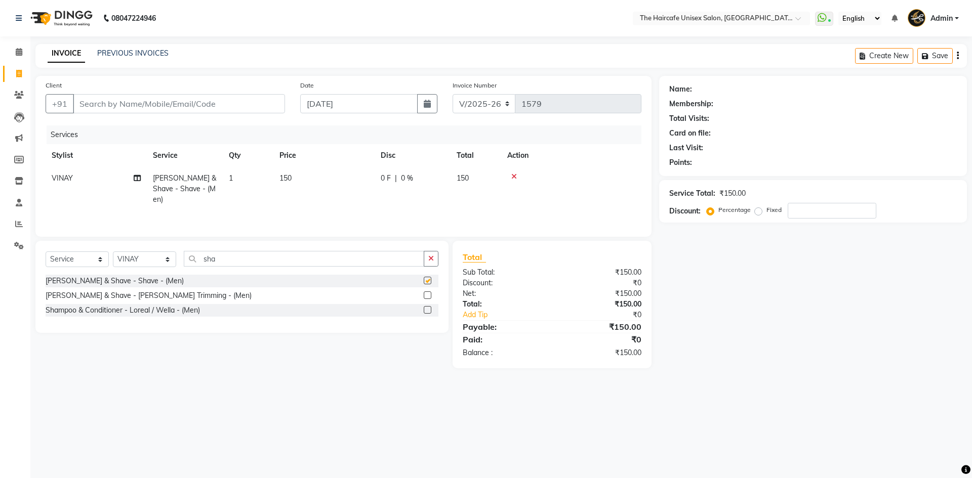
checkbox input "false"
click at [233, 109] on input "Client" at bounding box center [179, 103] width 212 height 19
click at [156, 94] on input "Client" at bounding box center [179, 103] width 212 height 19
click at [259, 103] on input "Client" at bounding box center [179, 103] width 212 height 19
click at [270, 106] on input "Client" at bounding box center [179, 103] width 212 height 19
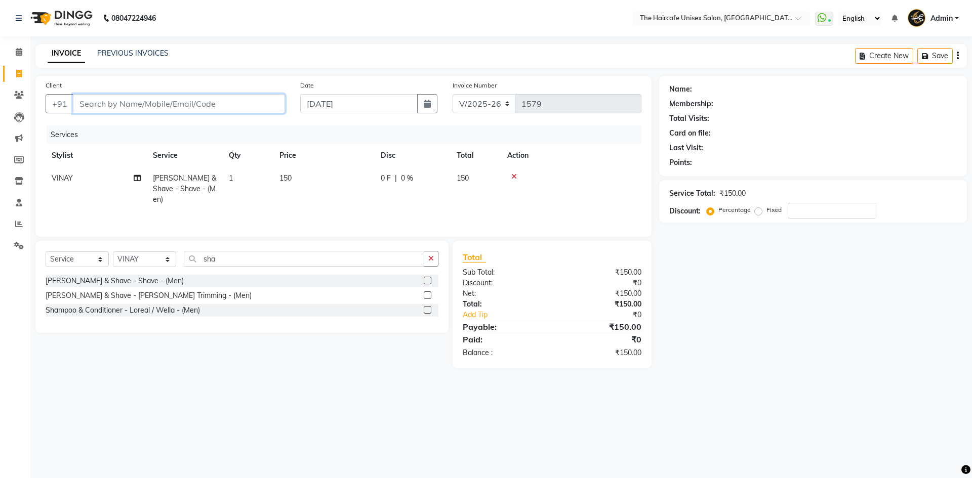
click at [270, 106] on input "Client" at bounding box center [179, 103] width 212 height 19
type input "9"
type input "0"
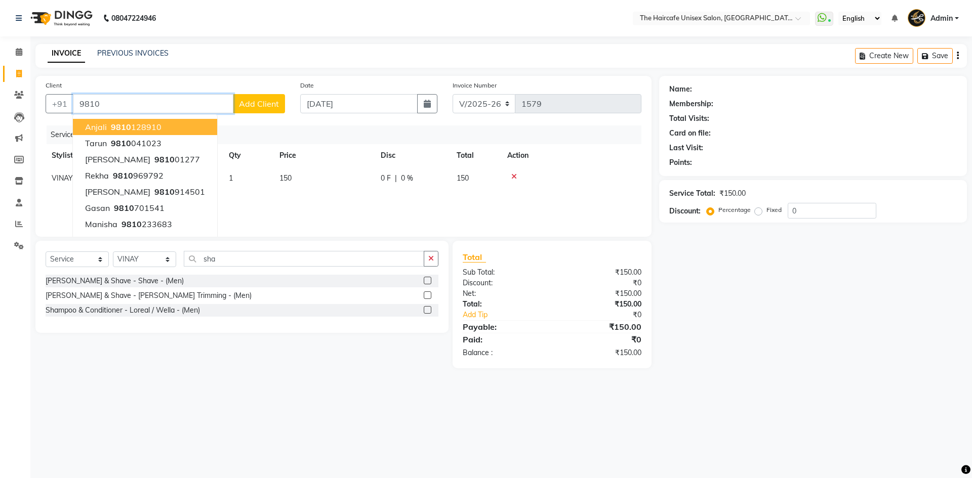
click at [146, 104] on input "9810" at bounding box center [153, 103] width 160 height 19
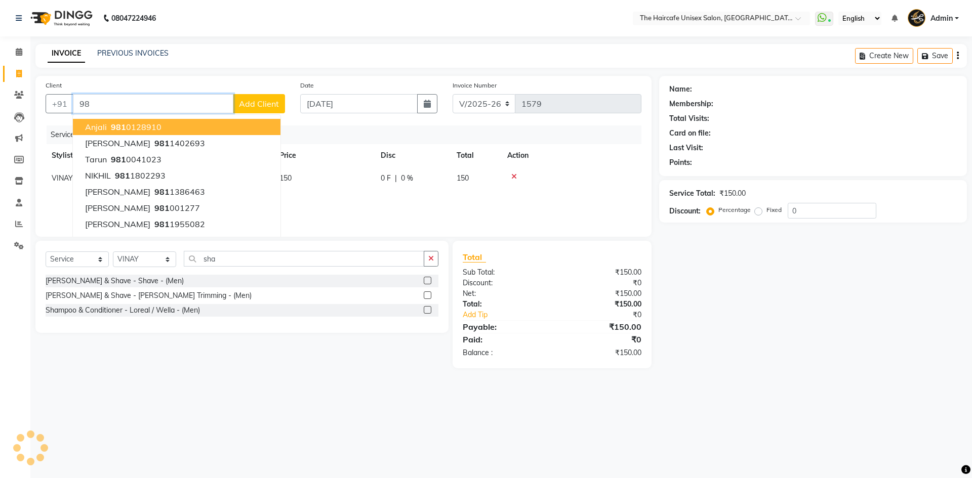
type input "9"
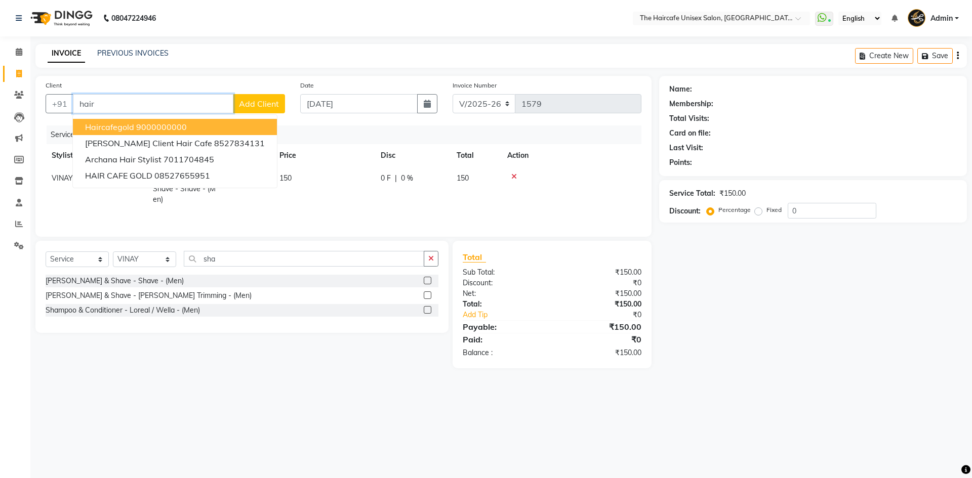
click at [160, 126] on ngb-highlight "9000000000" at bounding box center [161, 127] width 51 height 10
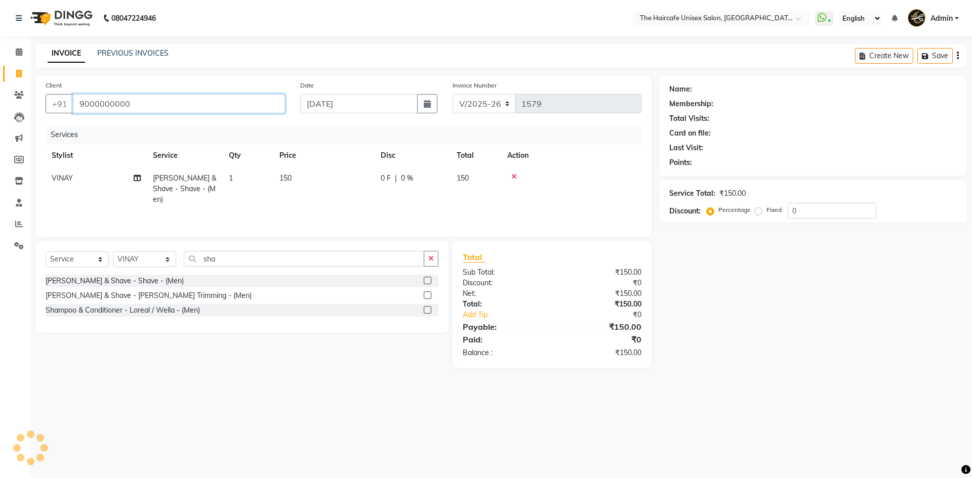
type input "9000000000"
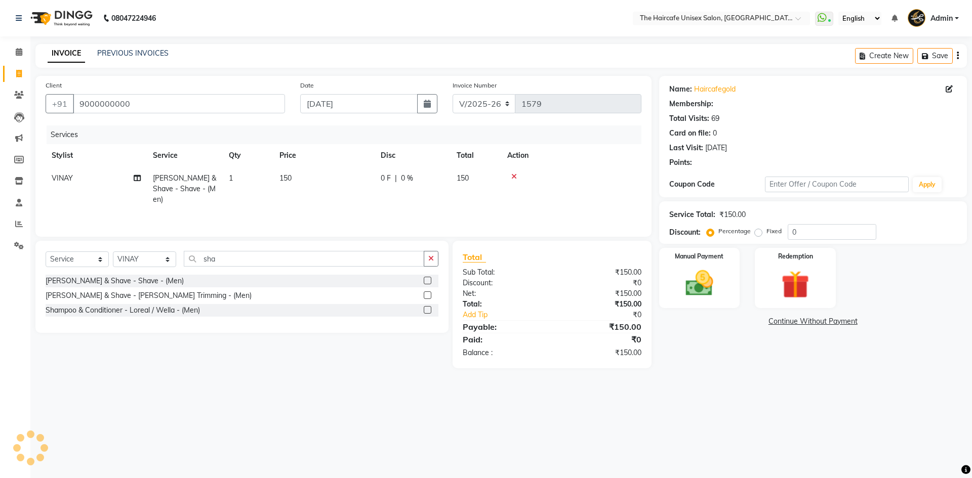
select select "1: Object"
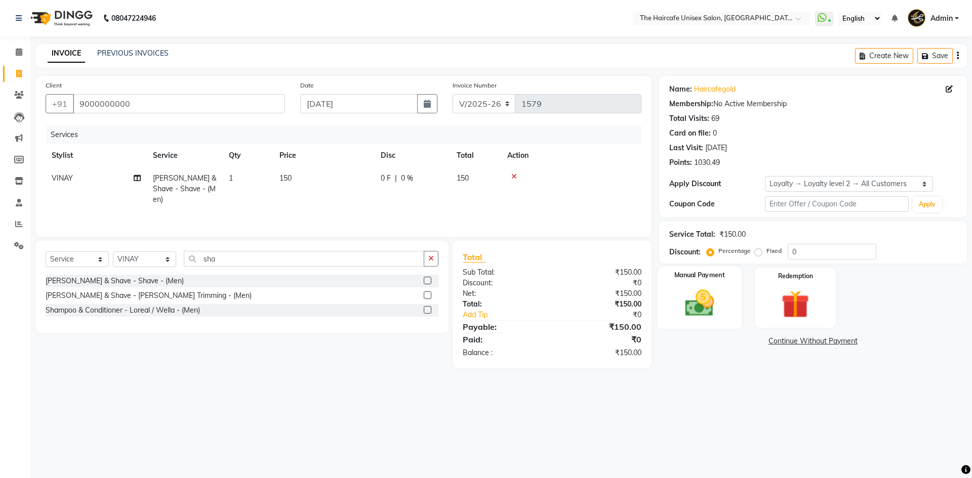
click at [704, 298] on img at bounding box center [699, 303] width 47 height 33
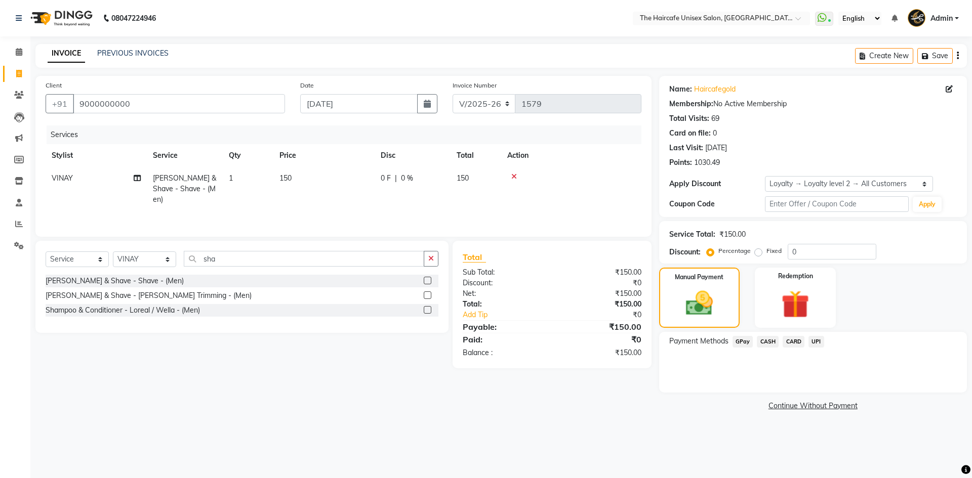
click at [817, 343] on span "UPI" at bounding box center [817, 342] width 16 height 12
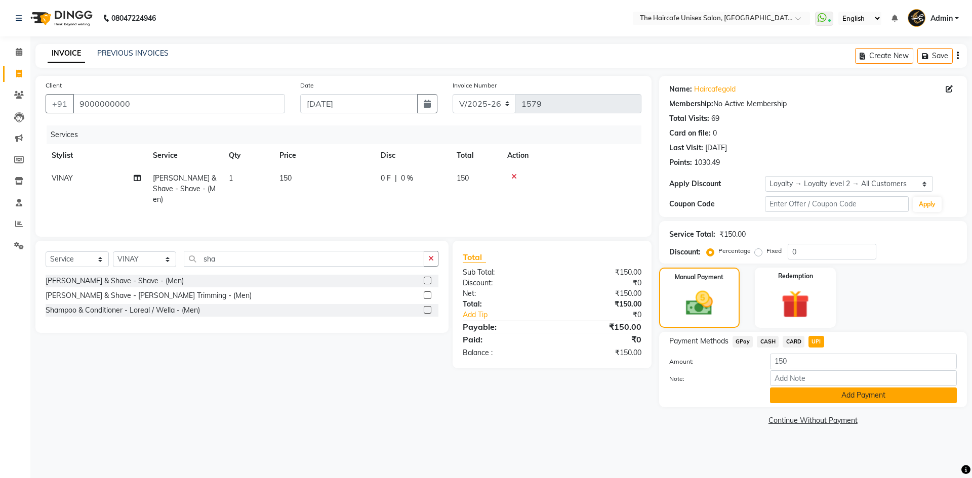
click at [861, 394] on button "Add Payment" at bounding box center [863, 396] width 187 height 16
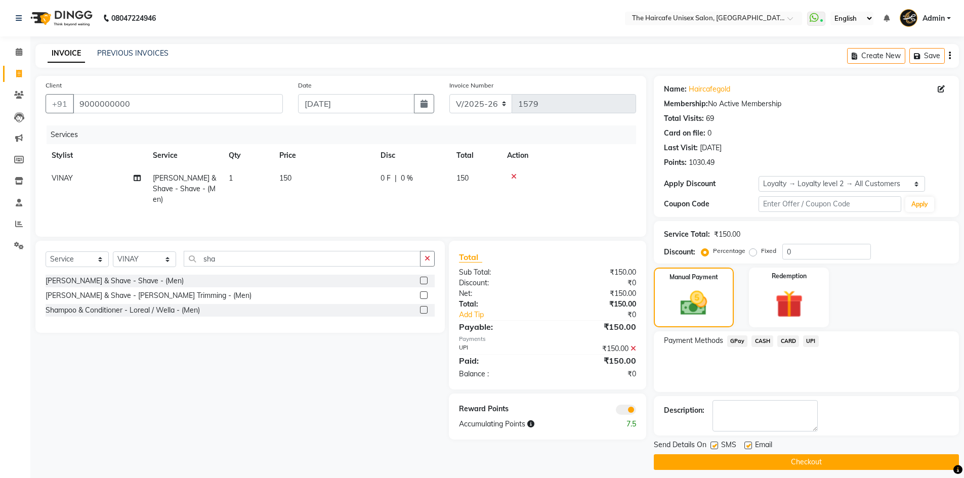
click at [890, 464] on button "Checkout" at bounding box center [806, 463] width 305 height 16
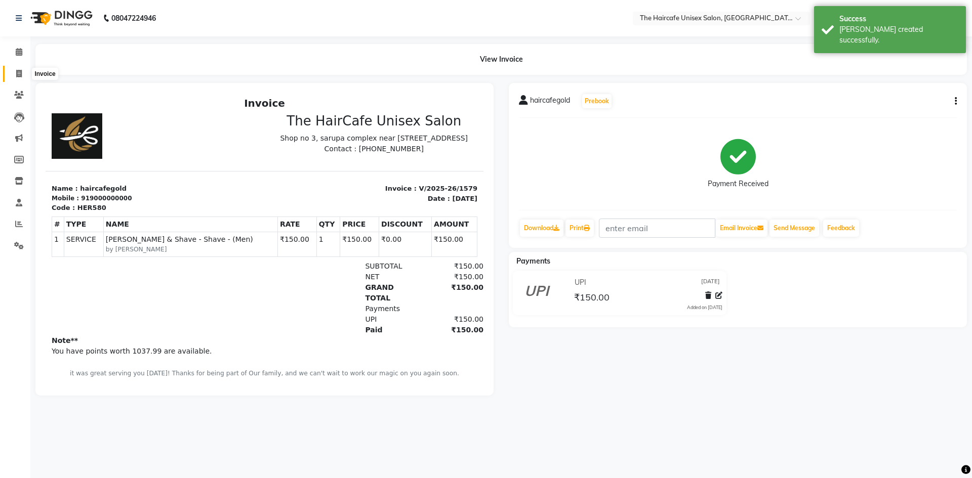
click at [17, 71] on icon at bounding box center [19, 74] width 6 height 8
select select "service"
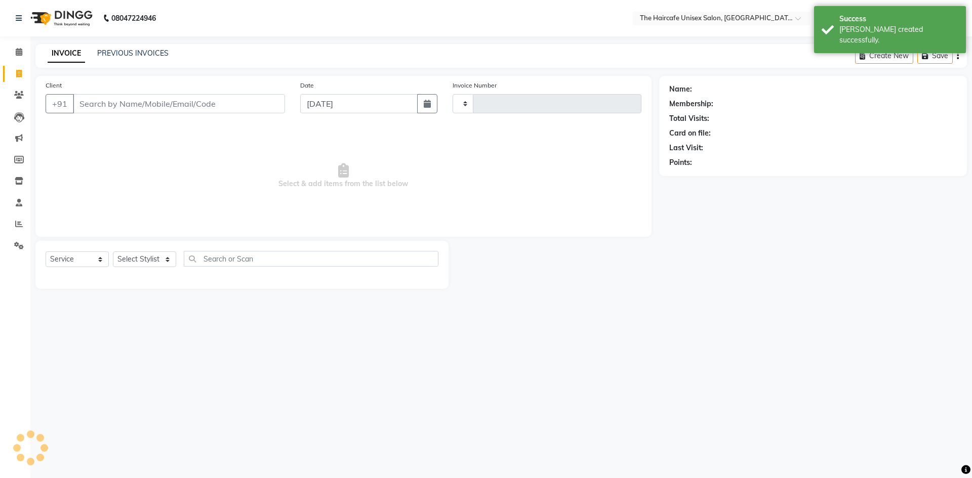
type input "1580"
select select "7412"
